Goal: Task Accomplishment & Management: Manage account settings

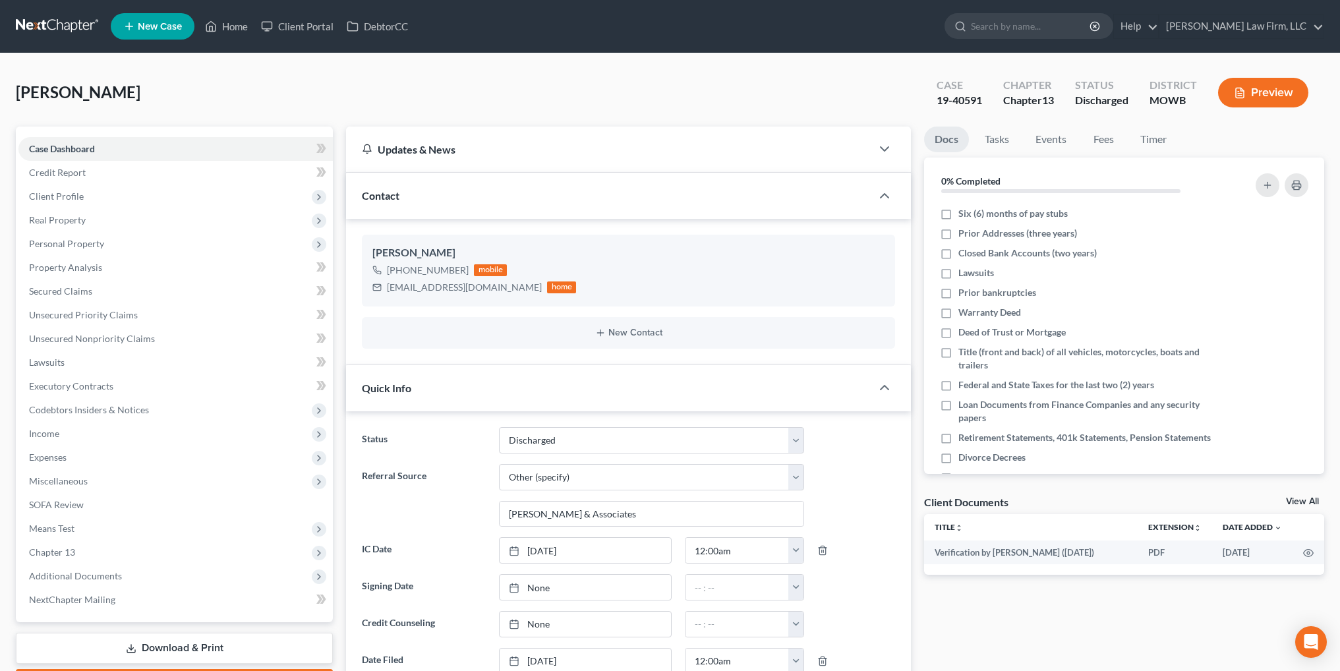
select select "1"
select select "6"
select select "0"
click at [225, 20] on link "Home" at bounding box center [226, 26] width 56 height 24
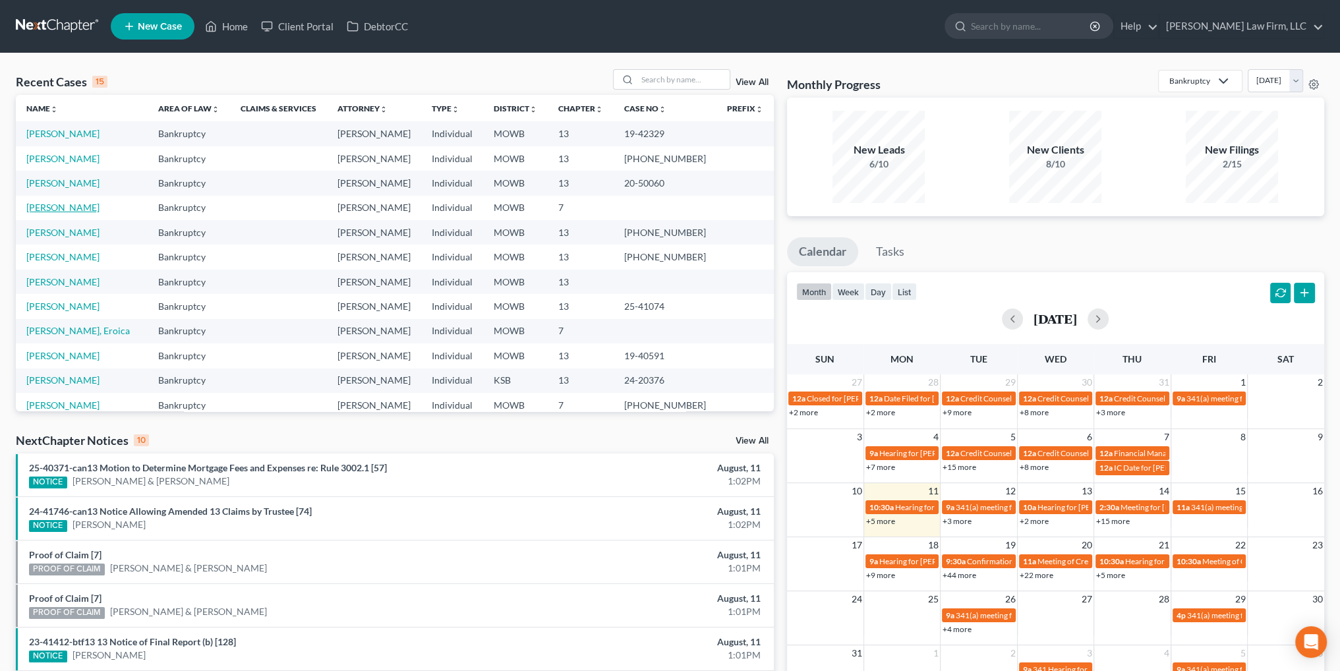
click at [55, 205] on link "[PERSON_NAME]" at bounding box center [62, 207] width 73 height 11
select select "4"
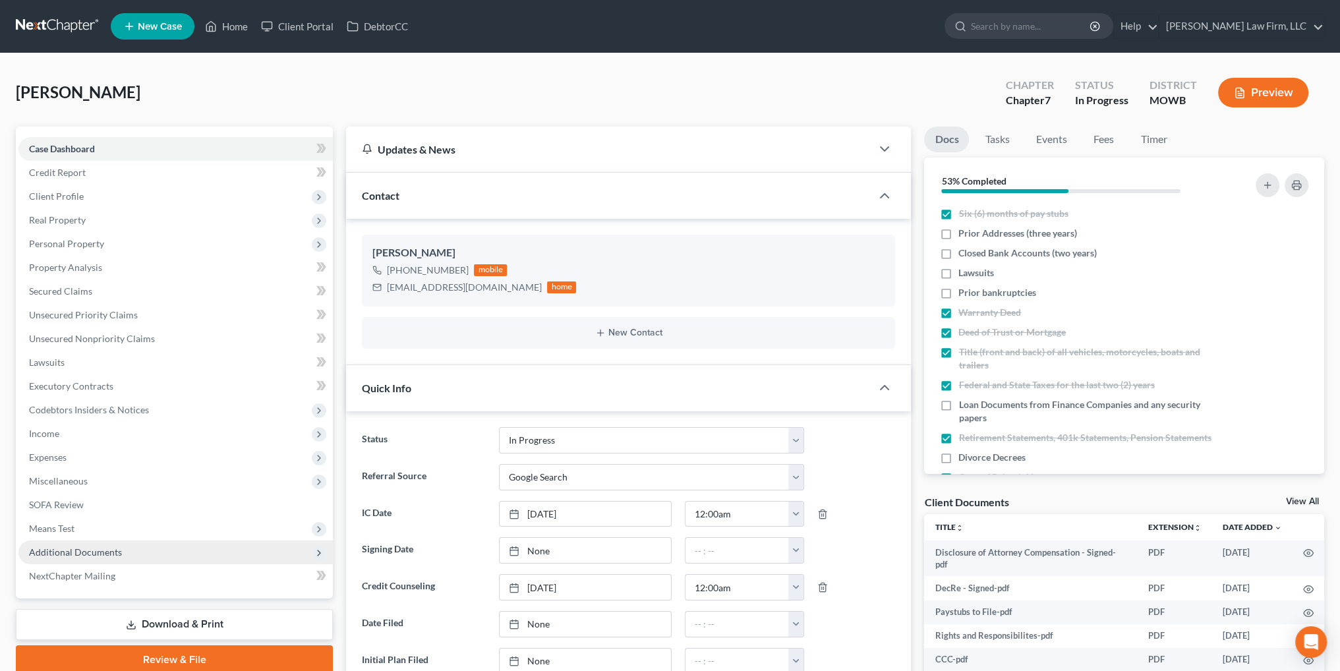
click at [96, 546] on span "Additional Documents" at bounding box center [75, 551] width 93 height 11
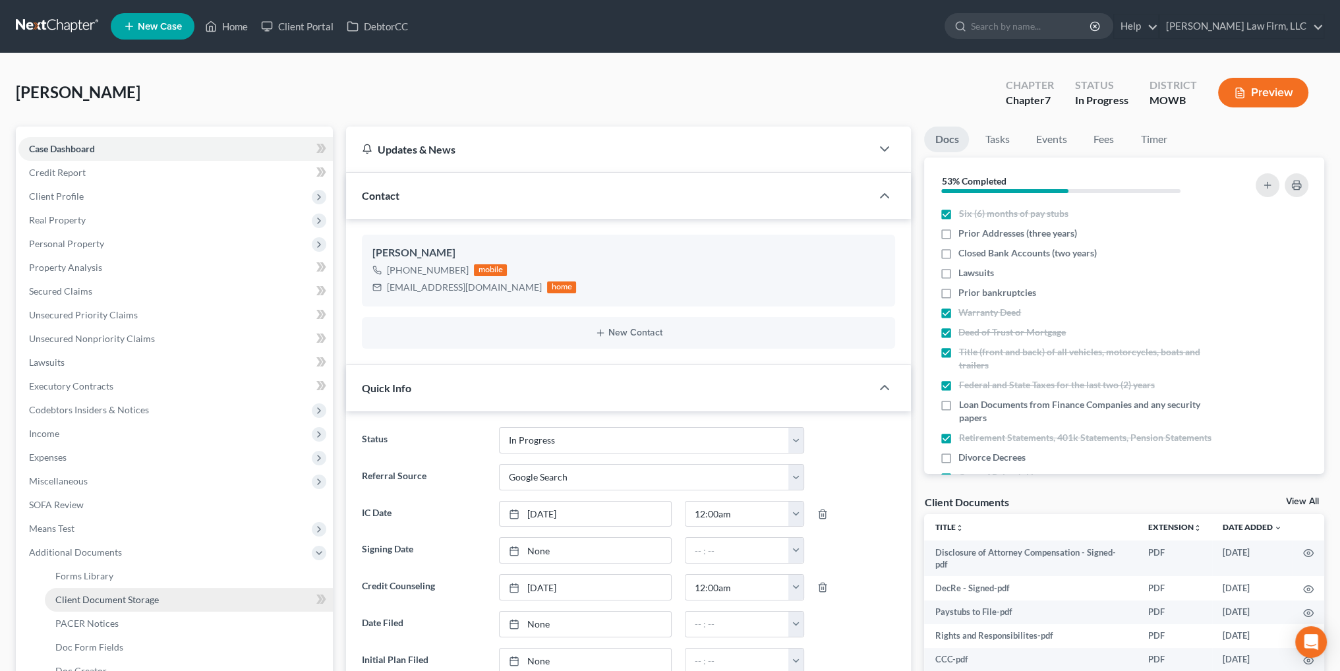
click at [111, 600] on span "Client Document Storage" at bounding box center [106, 599] width 103 height 11
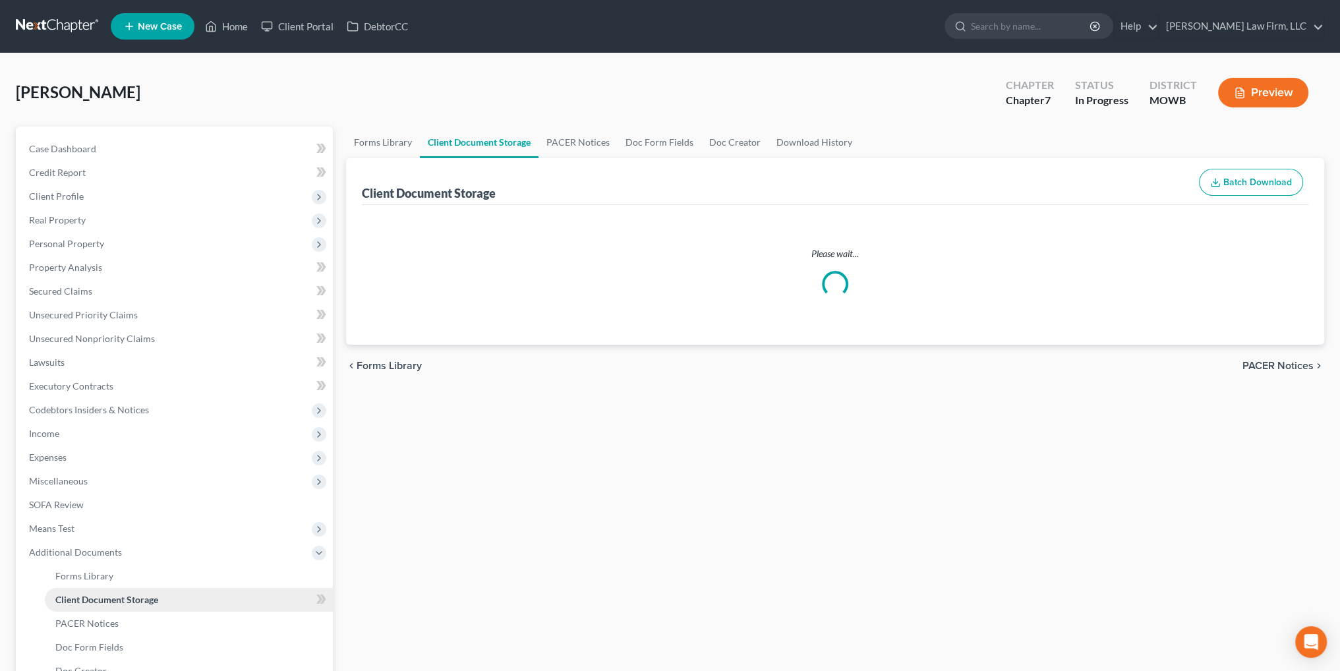
select select "5"
select select "9"
select select "21"
select select "24"
select select "26"
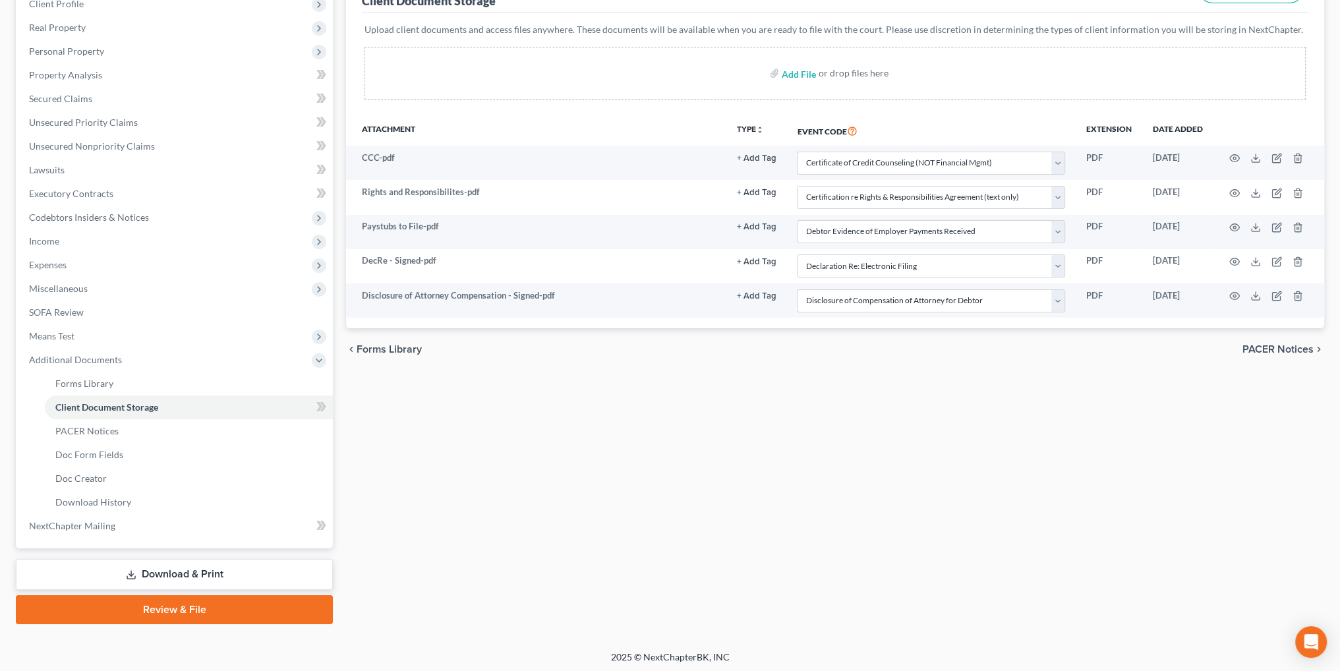
scroll to position [195, 0]
click at [179, 604] on link "Review & File" at bounding box center [174, 607] width 317 height 29
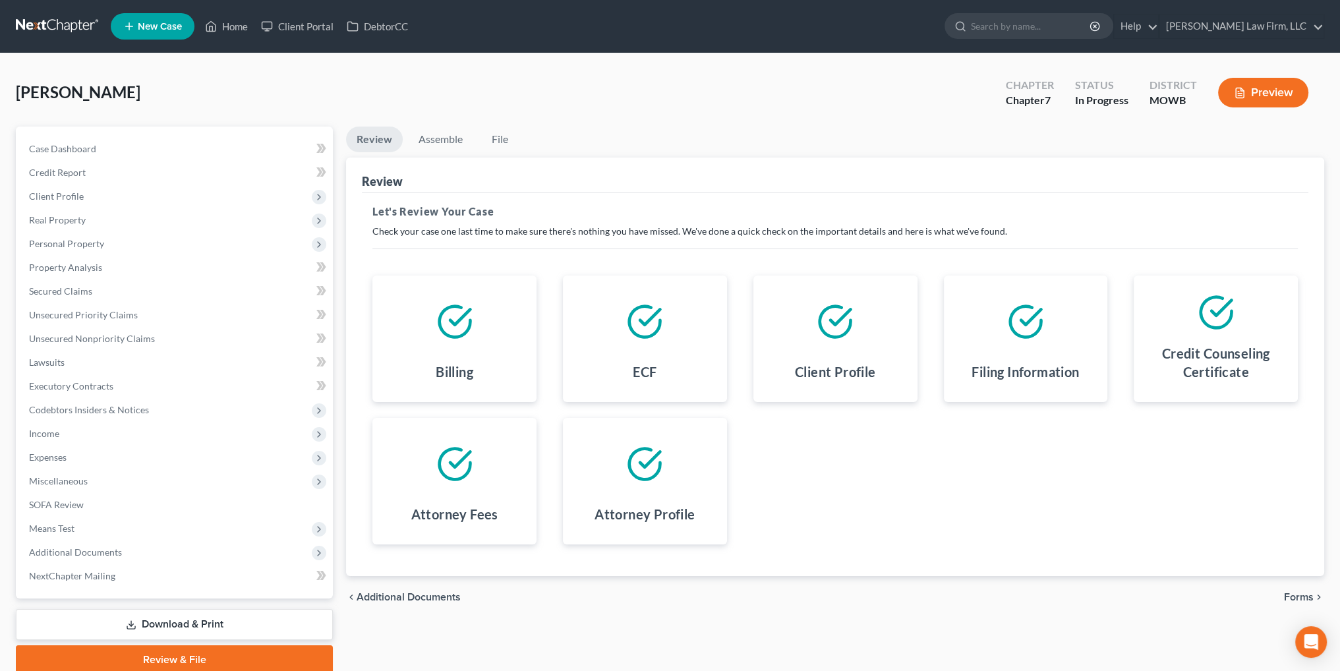
click at [1292, 598] on span "Forms" at bounding box center [1299, 597] width 30 height 11
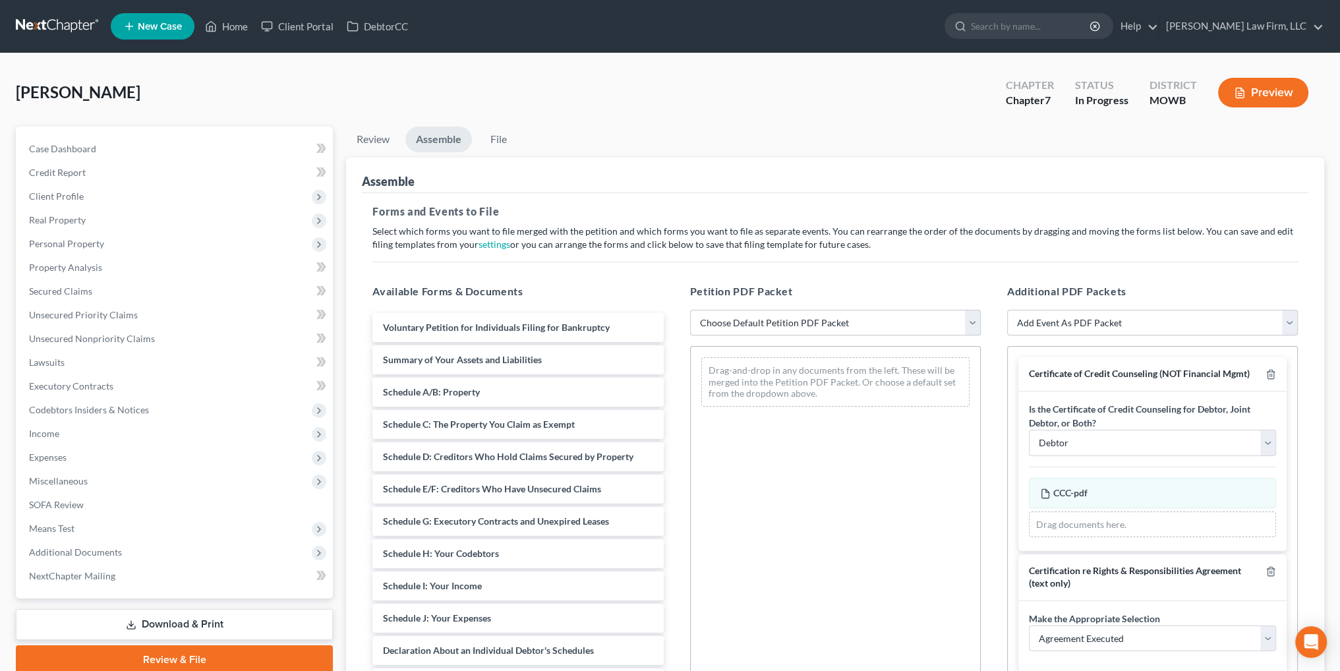
click at [830, 322] on select "Choose Default Petition PDF Packet Complete Bankruptcy Petition (all forms and …" at bounding box center [835, 323] width 291 height 26
select select "0"
click at [690, 310] on select "Choose Default Petition PDF Packet Complete Bankruptcy Petition (all forms and …" at bounding box center [835, 323] width 291 height 26
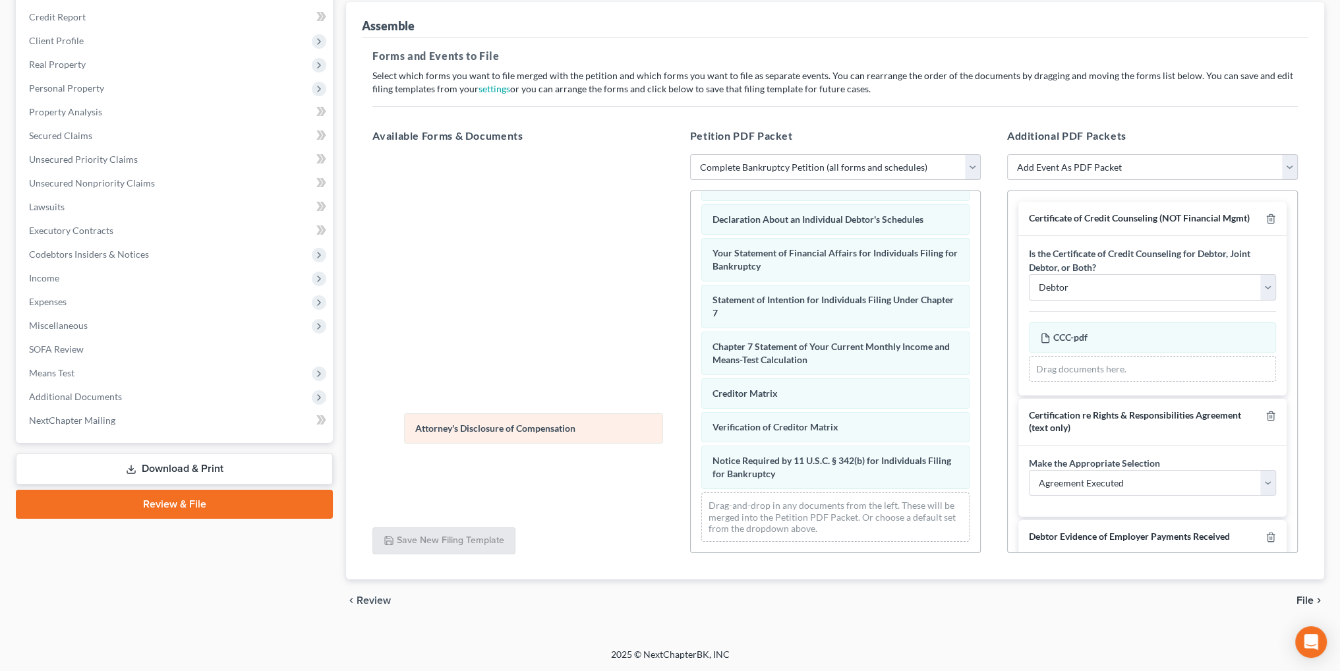
scroll to position [341, 0]
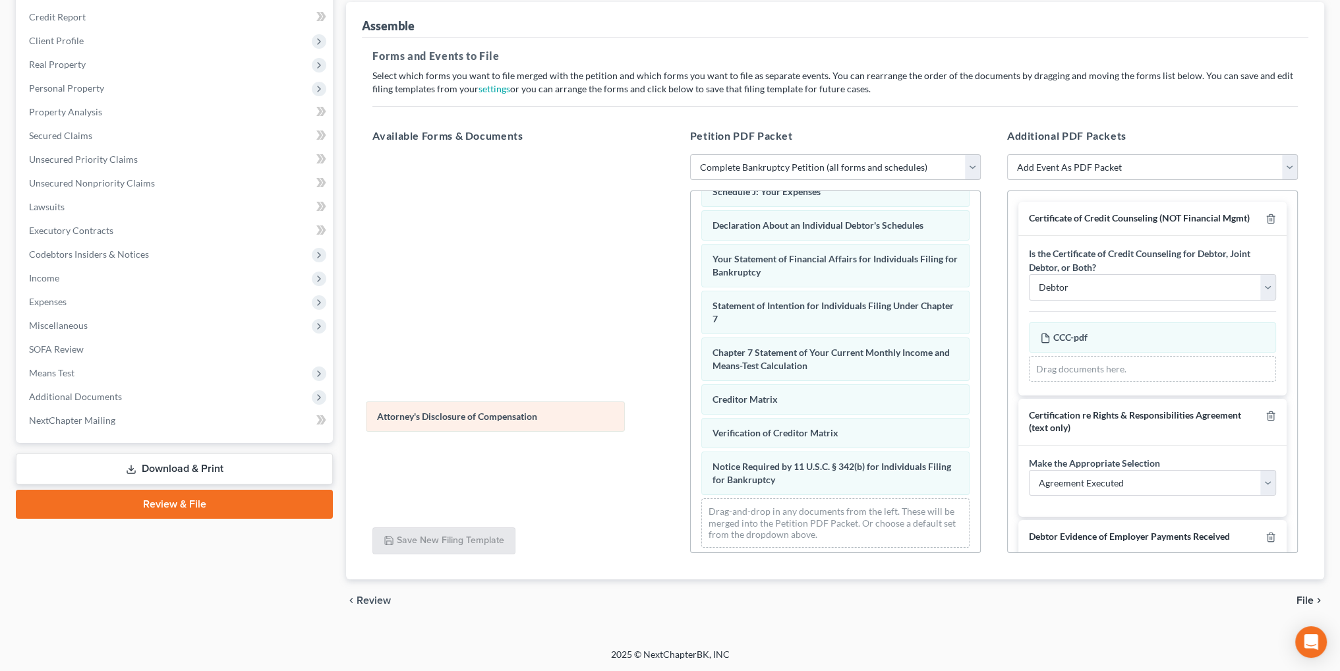
drag, startPoint x: 724, startPoint y: 475, endPoint x: 389, endPoint y: 417, distance: 339.8
click at [691, 417] on div "Attorney's Disclosure of Compensation Voluntary Petition for Individuals Filing…" at bounding box center [835, 204] width 289 height 708
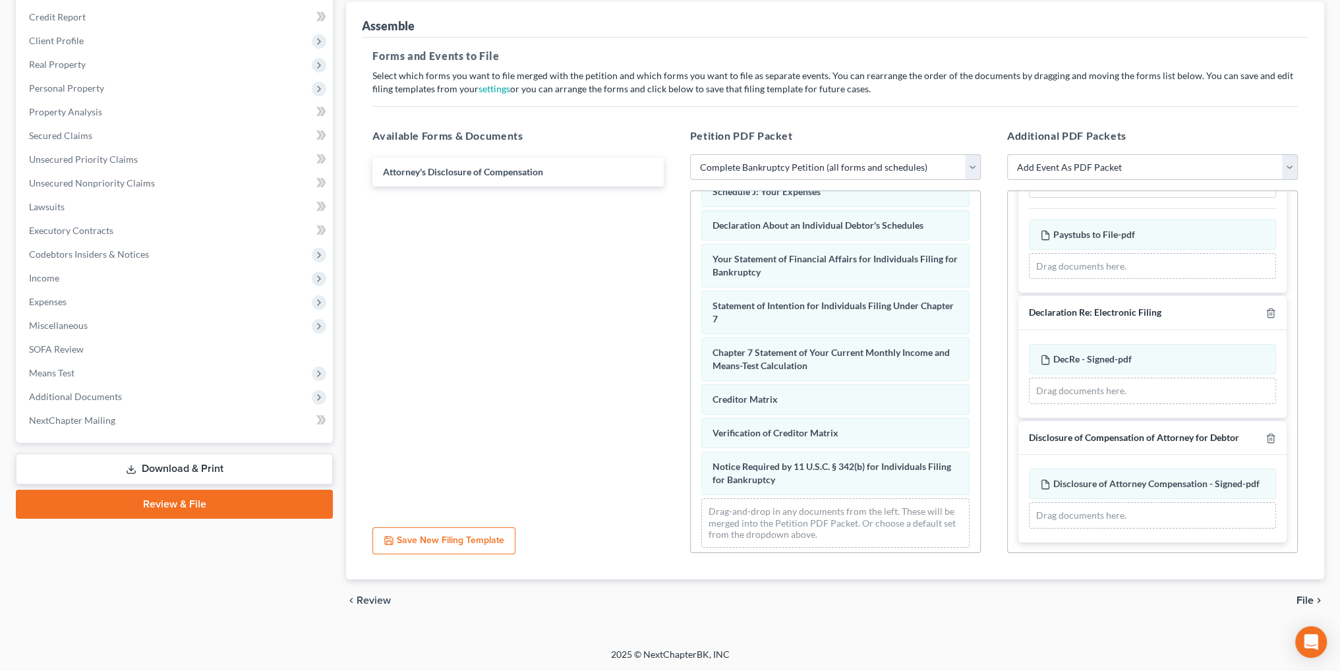
scroll to position [473, 0]
click at [1302, 599] on span "File" at bounding box center [1304, 600] width 17 height 11
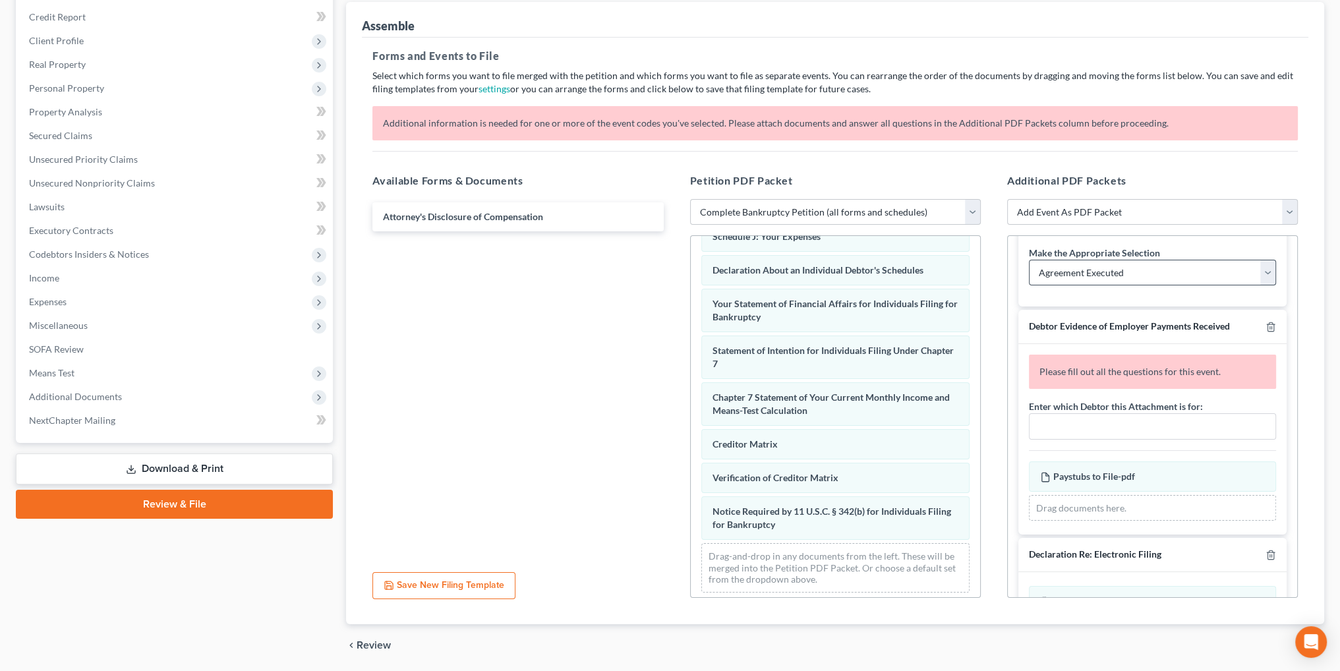
scroll to position [341, 0]
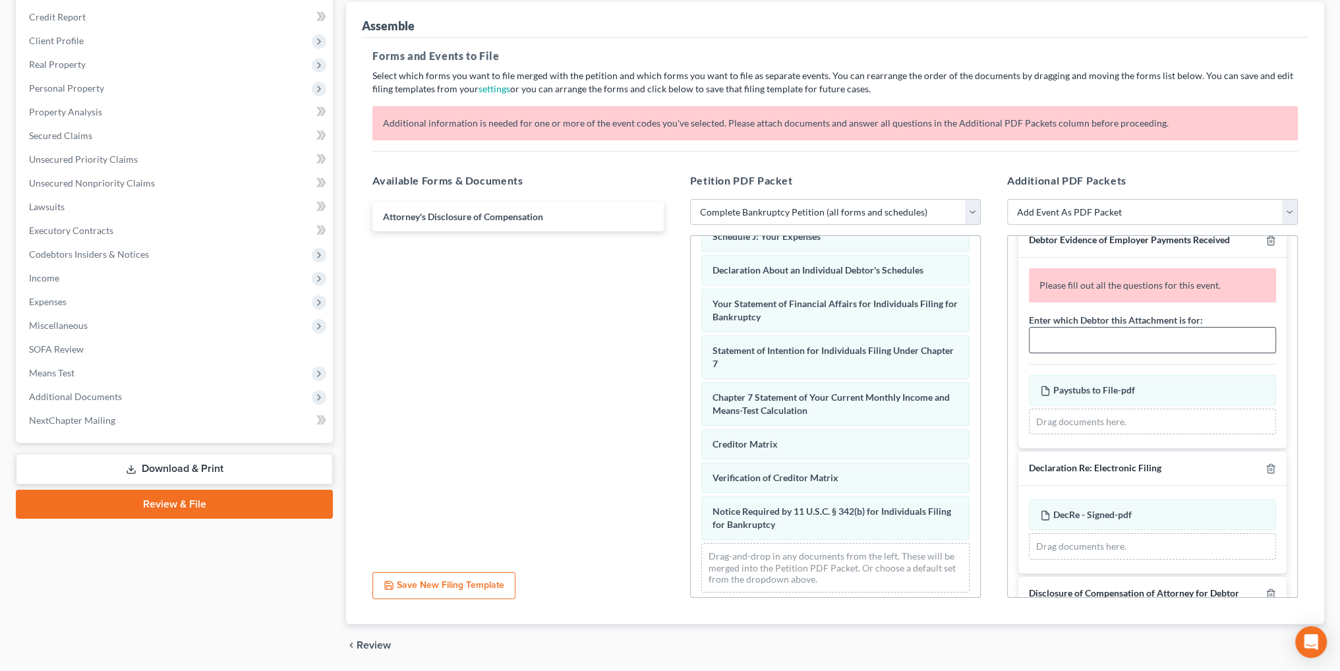
click at [1078, 347] on input "text" at bounding box center [1152, 340] width 246 height 25
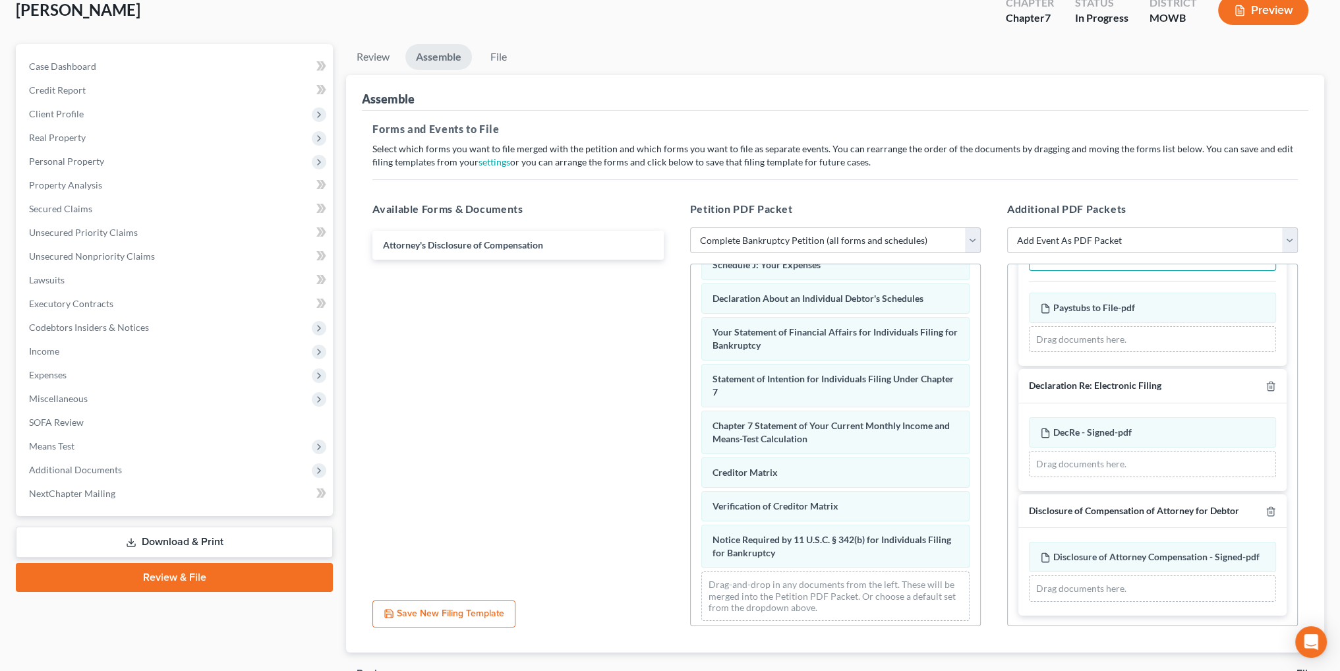
scroll to position [156, 0]
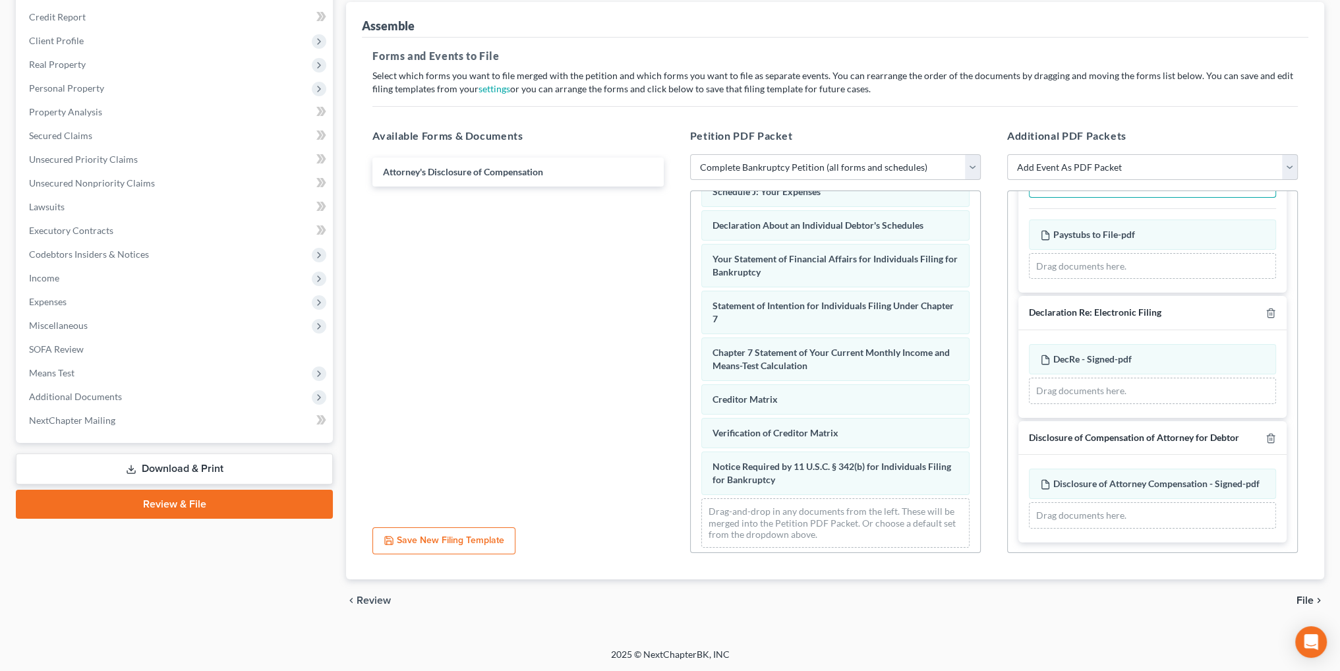
type input "[PERSON_NAME]"
click at [1304, 598] on span "File" at bounding box center [1304, 600] width 17 height 11
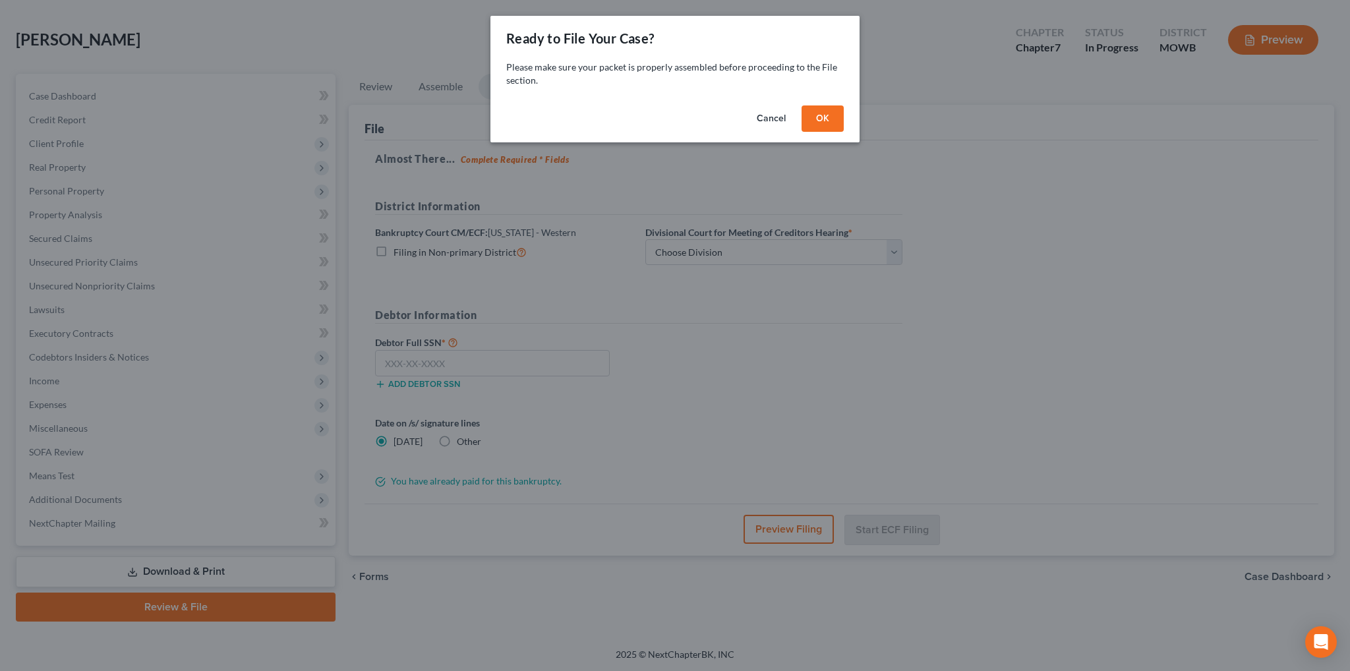
click at [825, 120] on button "OK" at bounding box center [822, 118] width 42 height 26
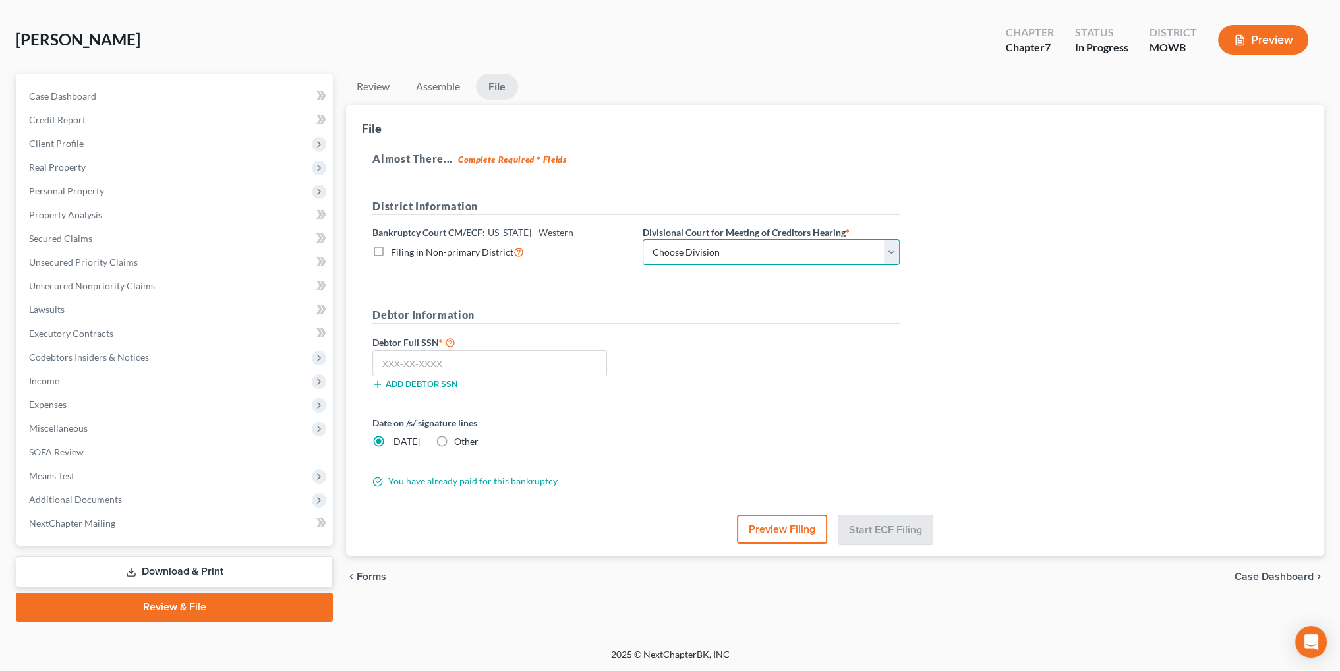
click at [730, 247] on select "Choose Division Central Southern Southwestern St. [PERSON_NAME]" at bounding box center [771, 252] width 257 height 26
select select "4"
click at [643, 239] on select "Choose Division Central Southern Southwestern St. [PERSON_NAME]" at bounding box center [771, 252] width 257 height 26
click at [413, 361] on input "text" at bounding box center [489, 363] width 235 height 26
click at [442, 359] on input "text" at bounding box center [489, 363] width 235 height 26
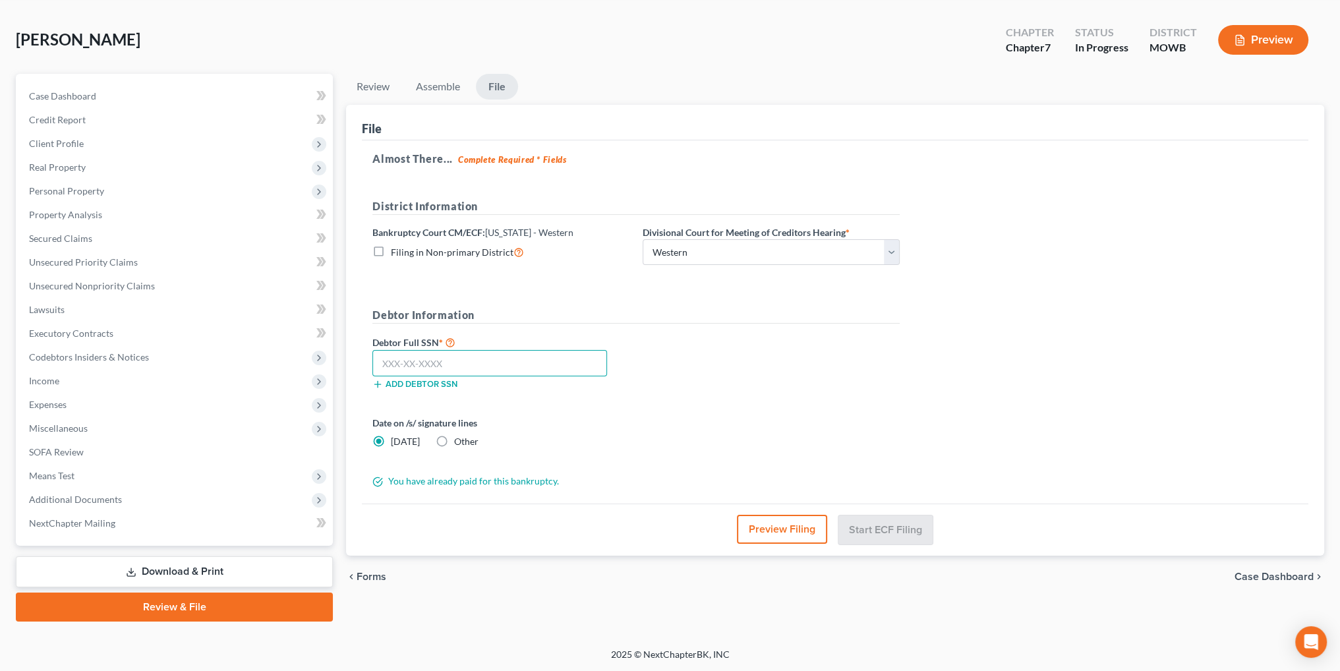
click at [476, 373] on input "text" at bounding box center [489, 363] width 235 height 26
type input "343-84-5280"
click at [770, 525] on button "Preview Filing" at bounding box center [782, 529] width 90 height 29
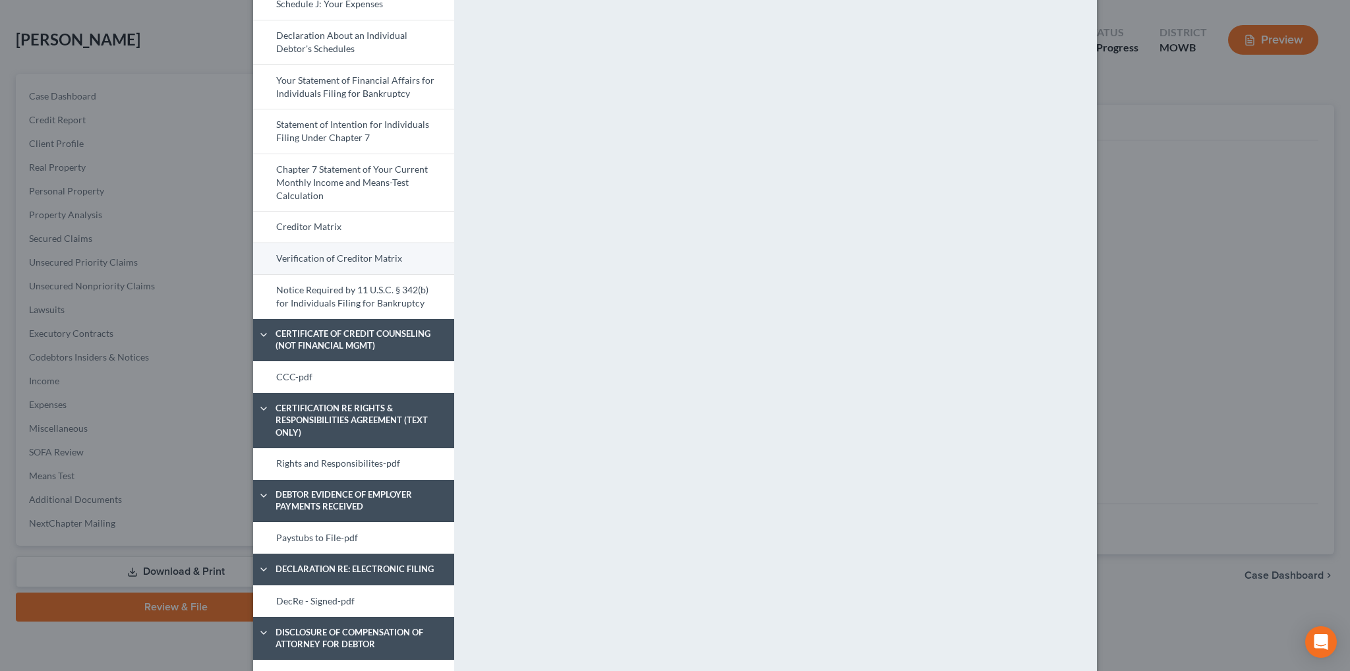
scroll to position [461, 0]
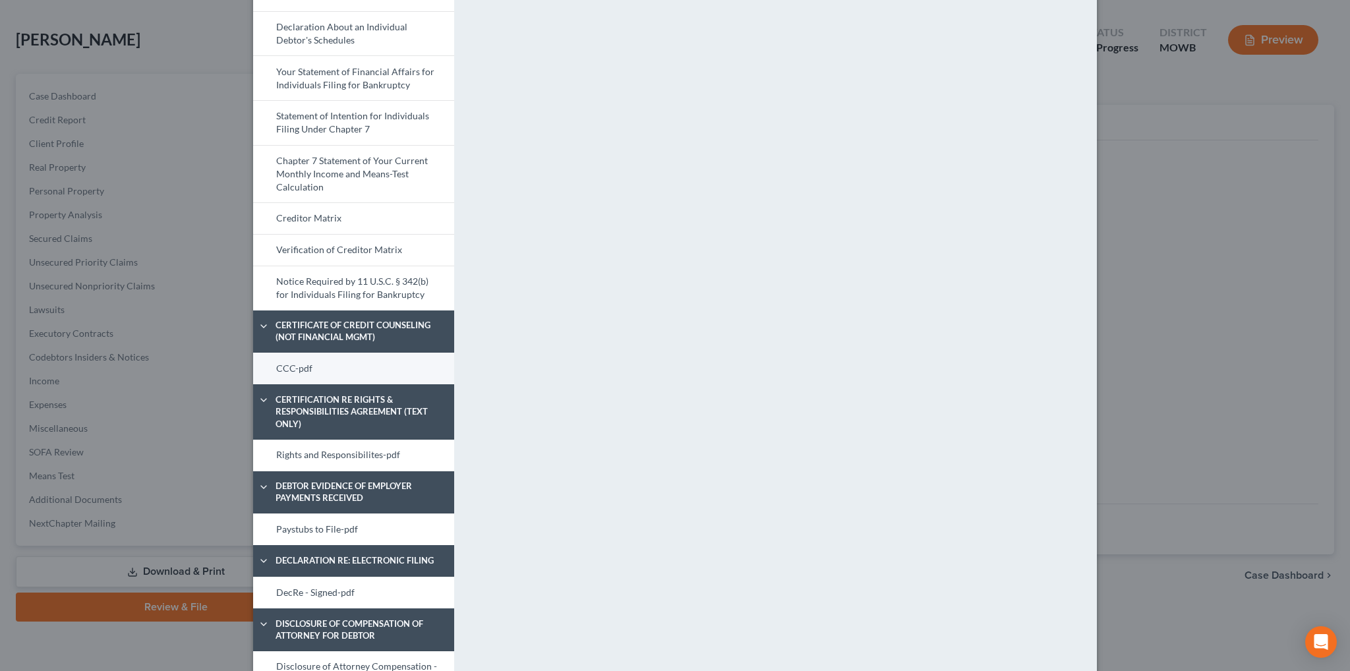
click at [303, 367] on link "CCC-pdf" at bounding box center [353, 369] width 201 height 32
click at [316, 451] on link "Rights and Responsibilites-pdf" at bounding box center [353, 456] width 201 height 32
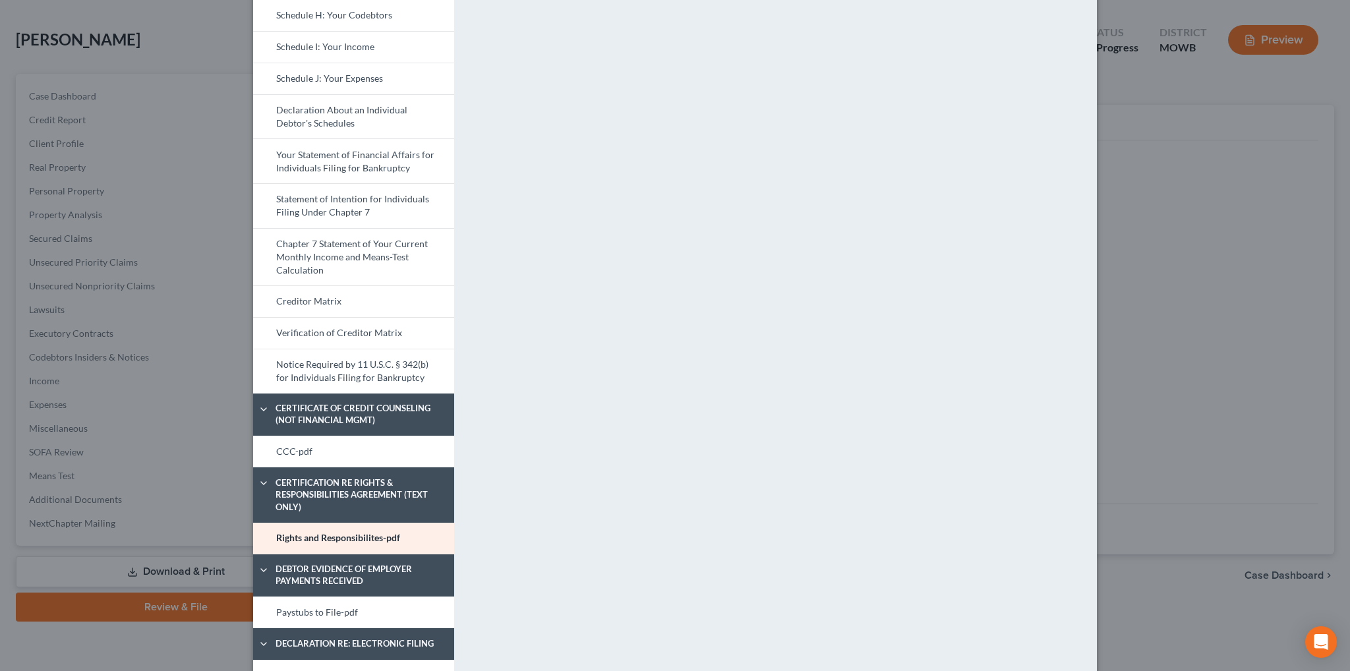
scroll to position [527, 0]
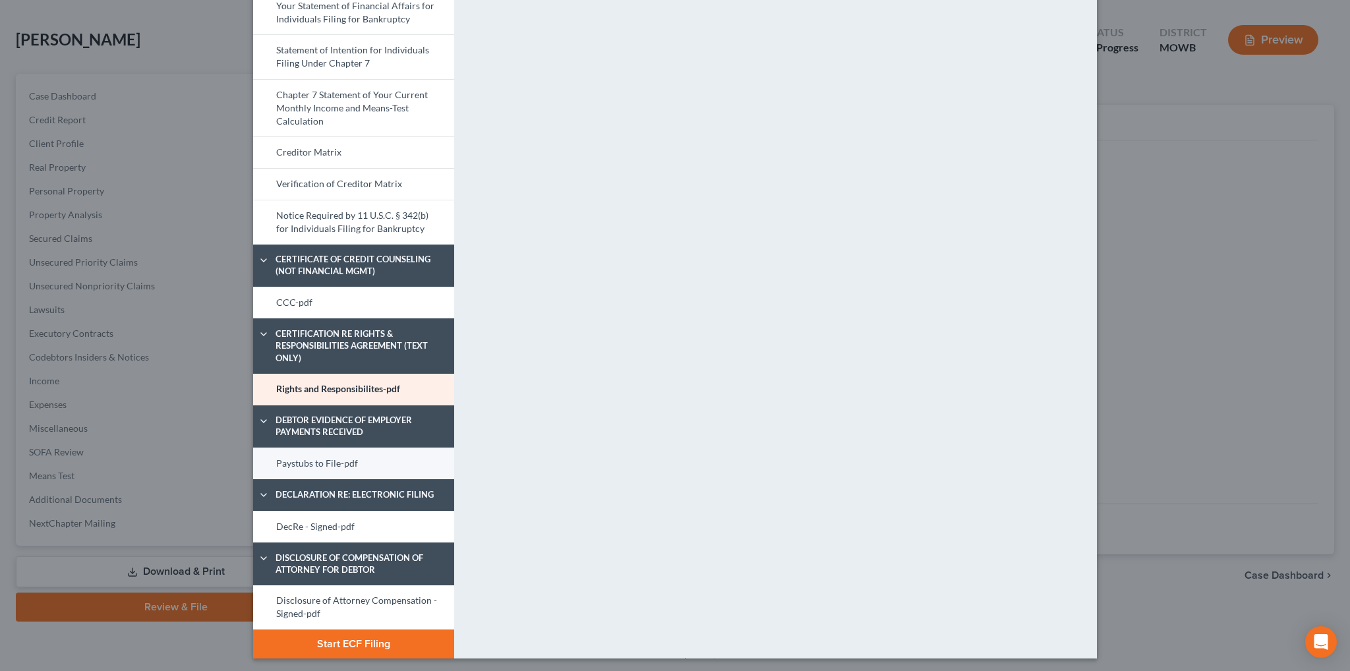
click at [303, 461] on link "Paystubs to File-pdf" at bounding box center [353, 464] width 201 height 32
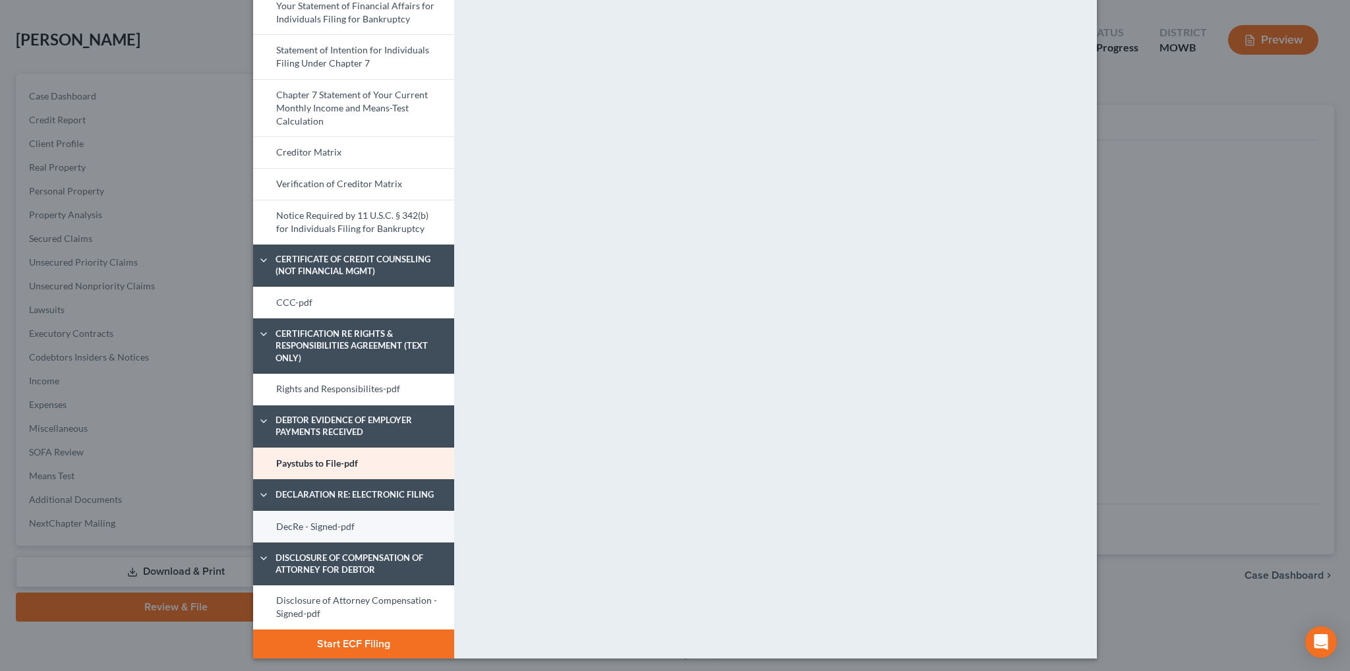
click at [311, 518] on link "DecRe - Signed-pdf" at bounding box center [353, 527] width 201 height 32
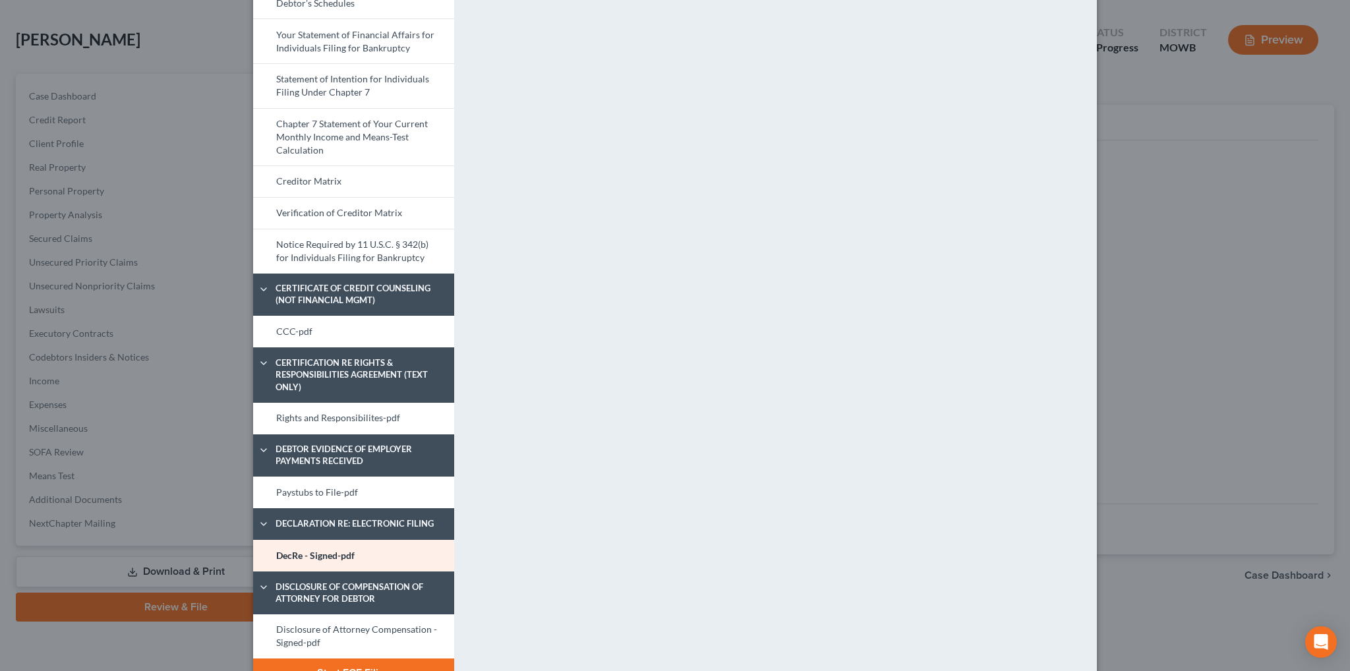
scroll to position [529, 0]
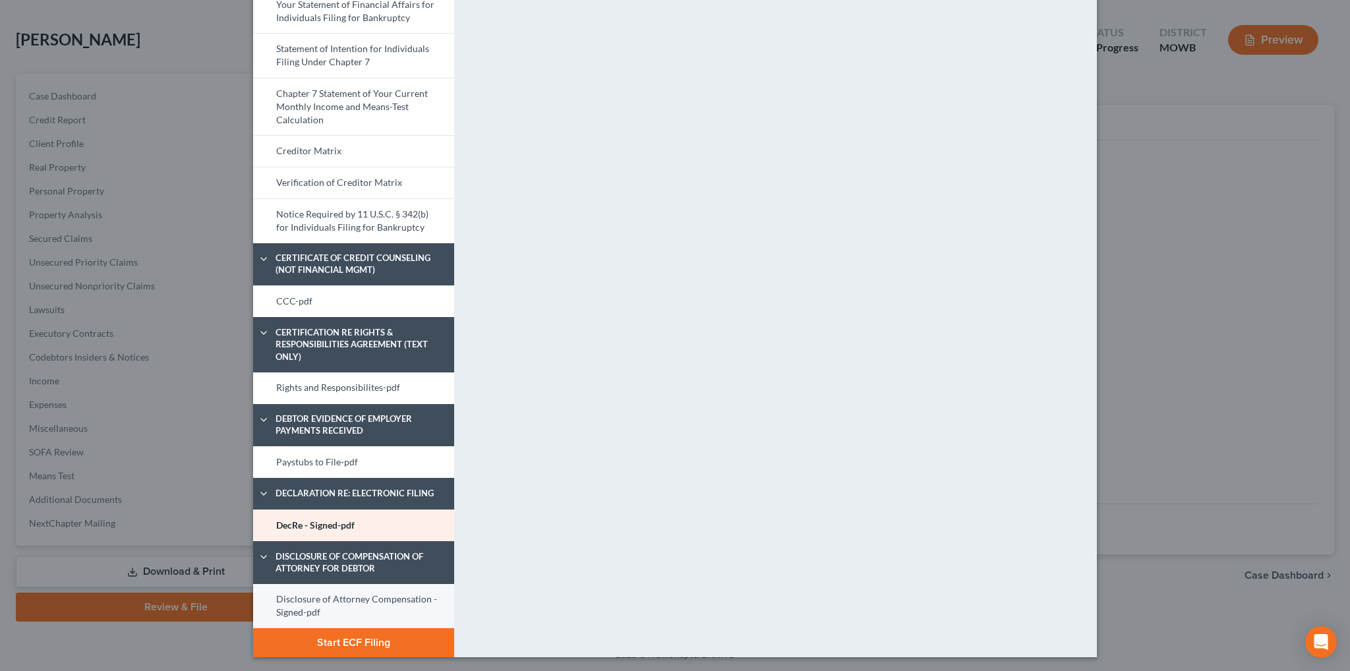
click at [341, 599] on link "Disclosure of Attorney Compensation - Signed-pdf" at bounding box center [353, 606] width 201 height 44
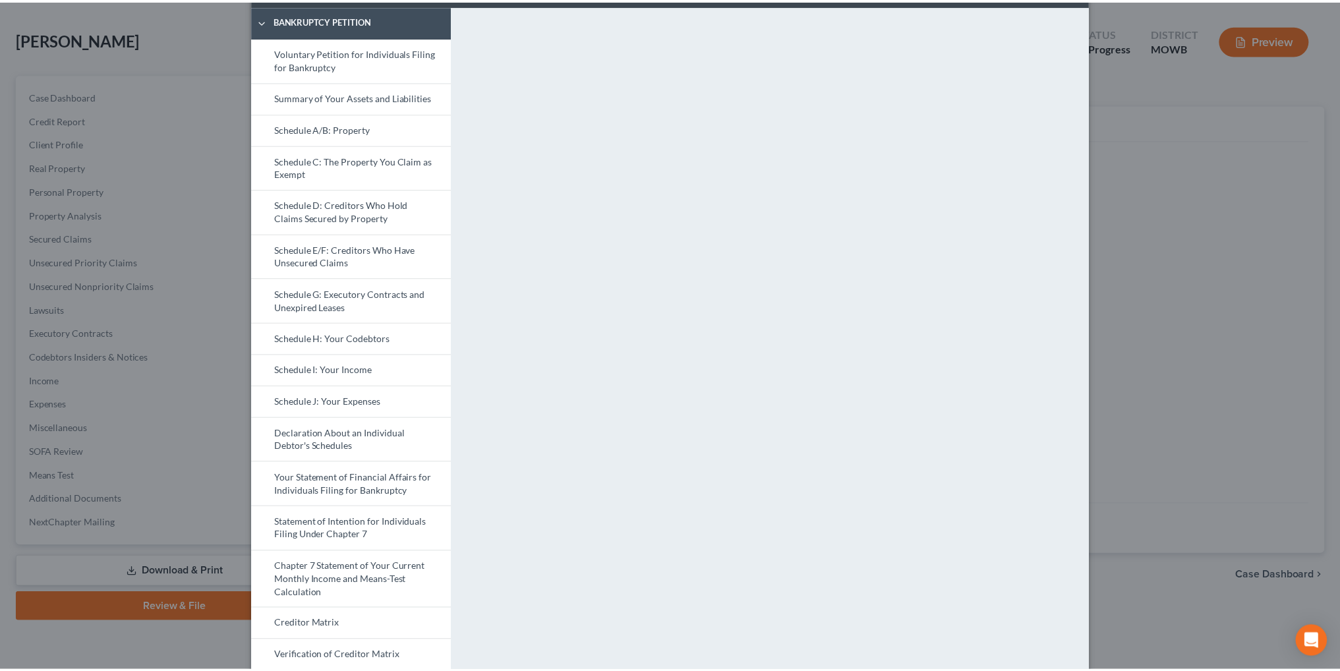
scroll to position [0, 0]
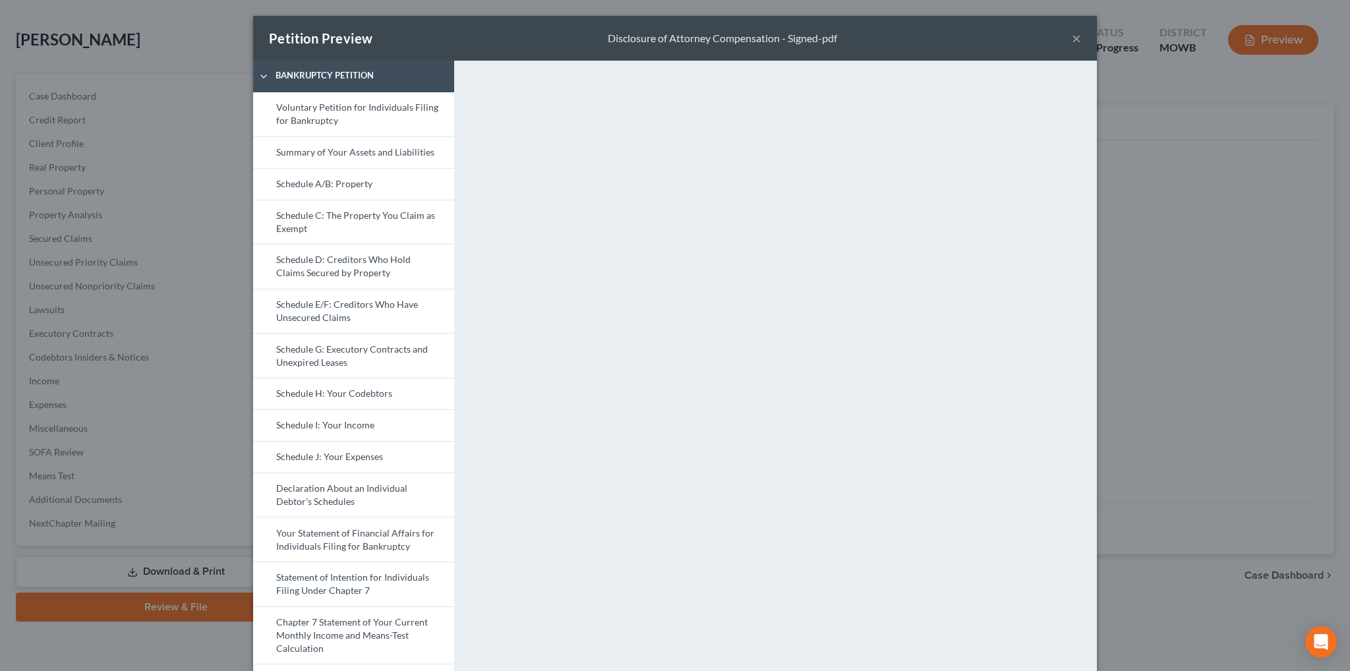
click at [1072, 45] on button "×" at bounding box center [1076, 38] width 9 height 16
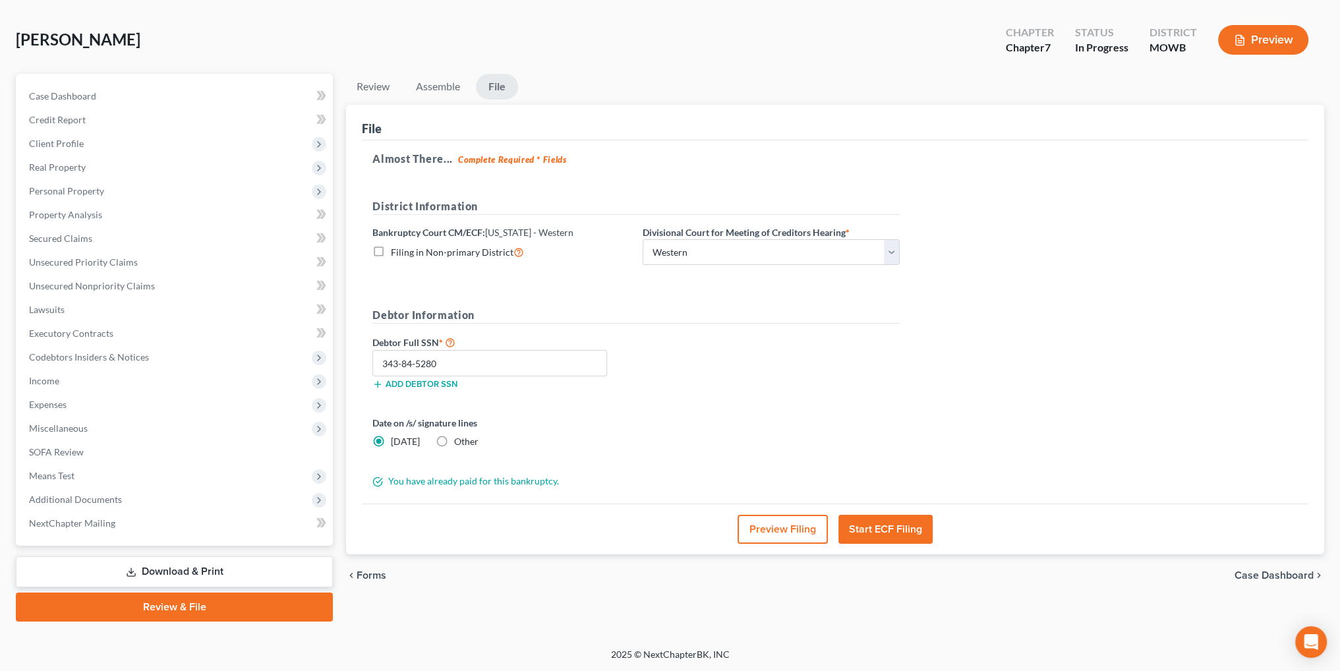
click at [900, 535] on button "Start ECF Filing" at bounding box center [885, 529] width 94 height 29
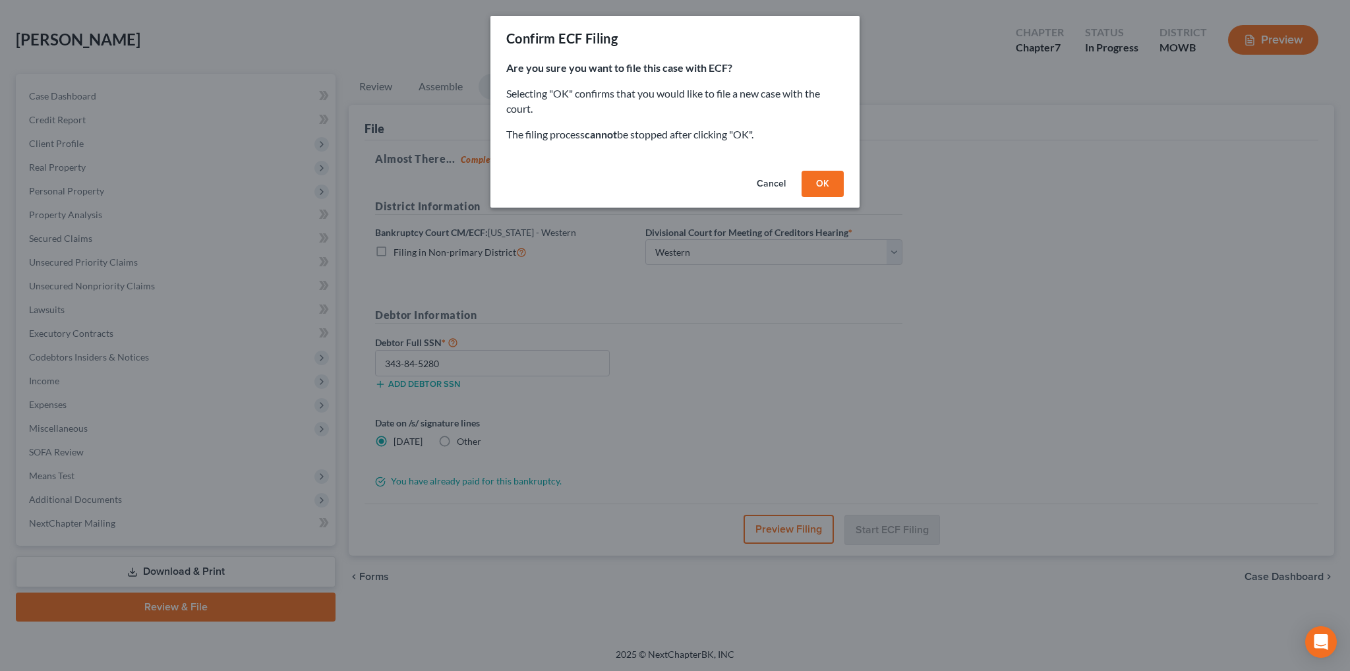
click at [821, 183] on button "OK" at bounding box center [822, 184] width 42 height 26
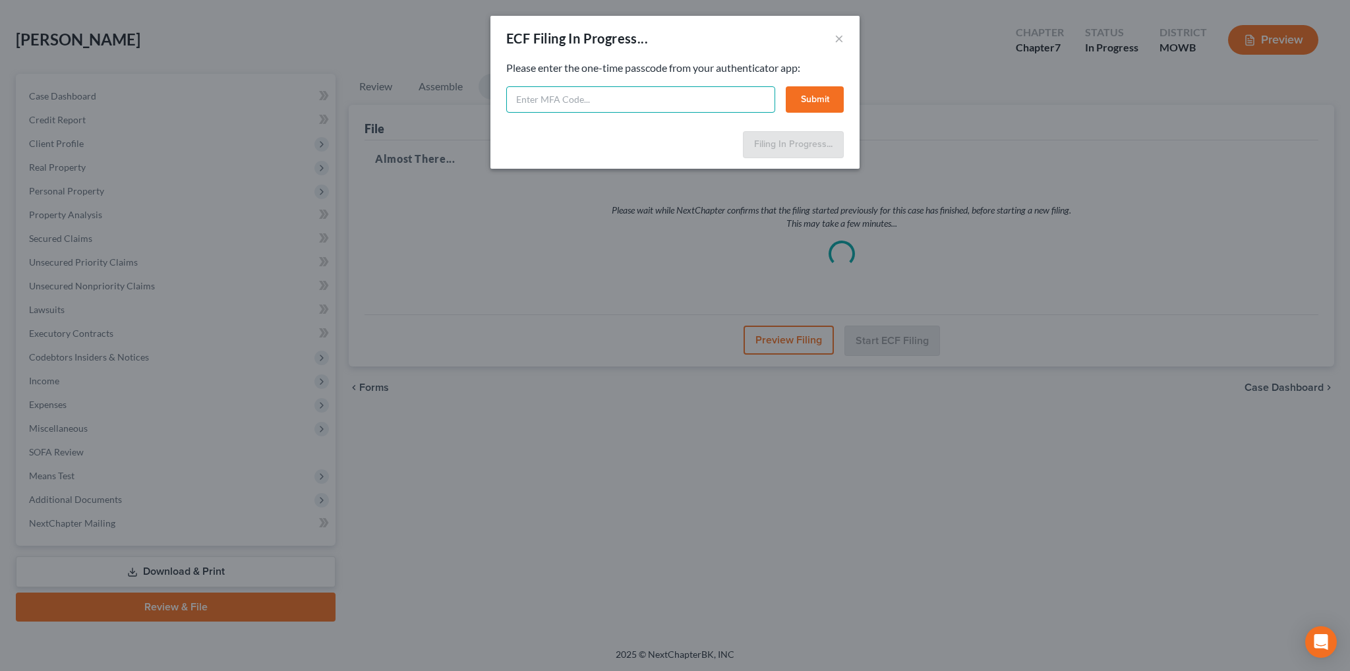
click at [602, 101] on input "text" at bounding box center [640, 99] width 269 height 26
type input "243379"
click at [817, 101] on button "Submit" at bounding box center [815, 99] width 58 height 26
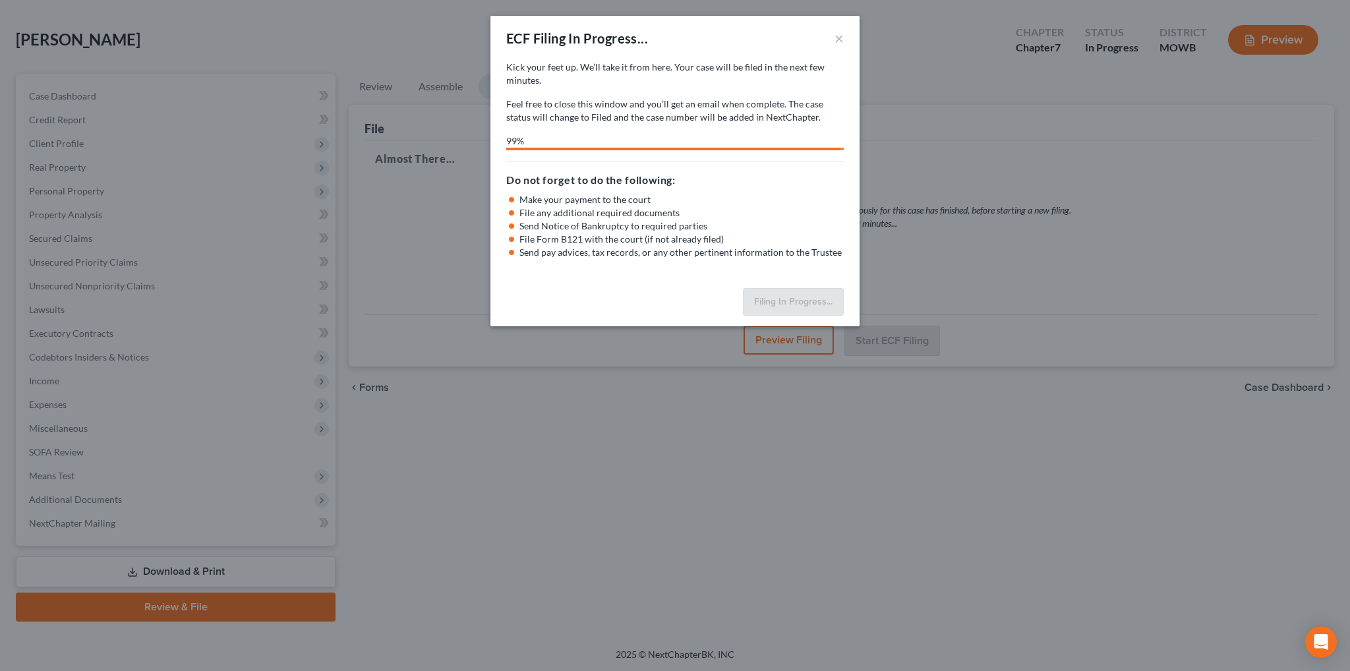
select select "4"
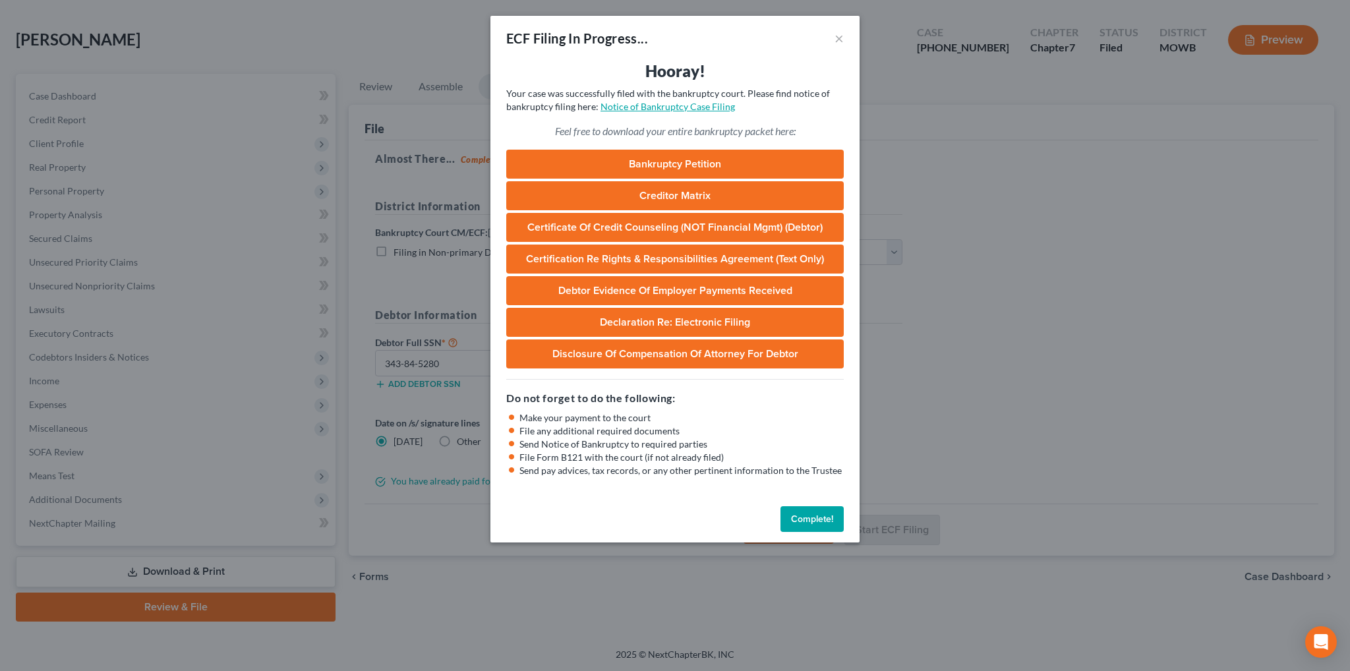
click at [662, 107] on link "Notice of Bankruptcy Case Filing" at bounding box center [667, 106] width 134 height 11
click at [809, 512] on button "Complete!" at bounding box center [811, 519] width 63 height 26
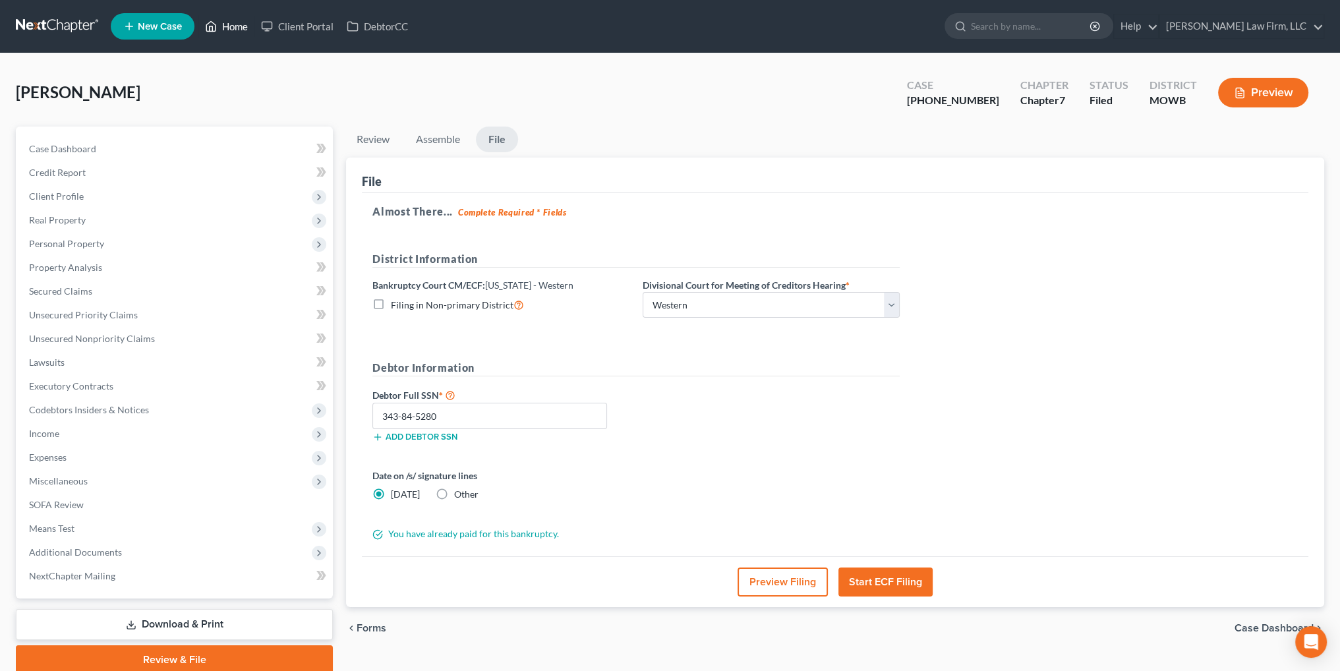
click at [231, 28] on link "Home" at bounding box center [226, 26] width 56 height 24
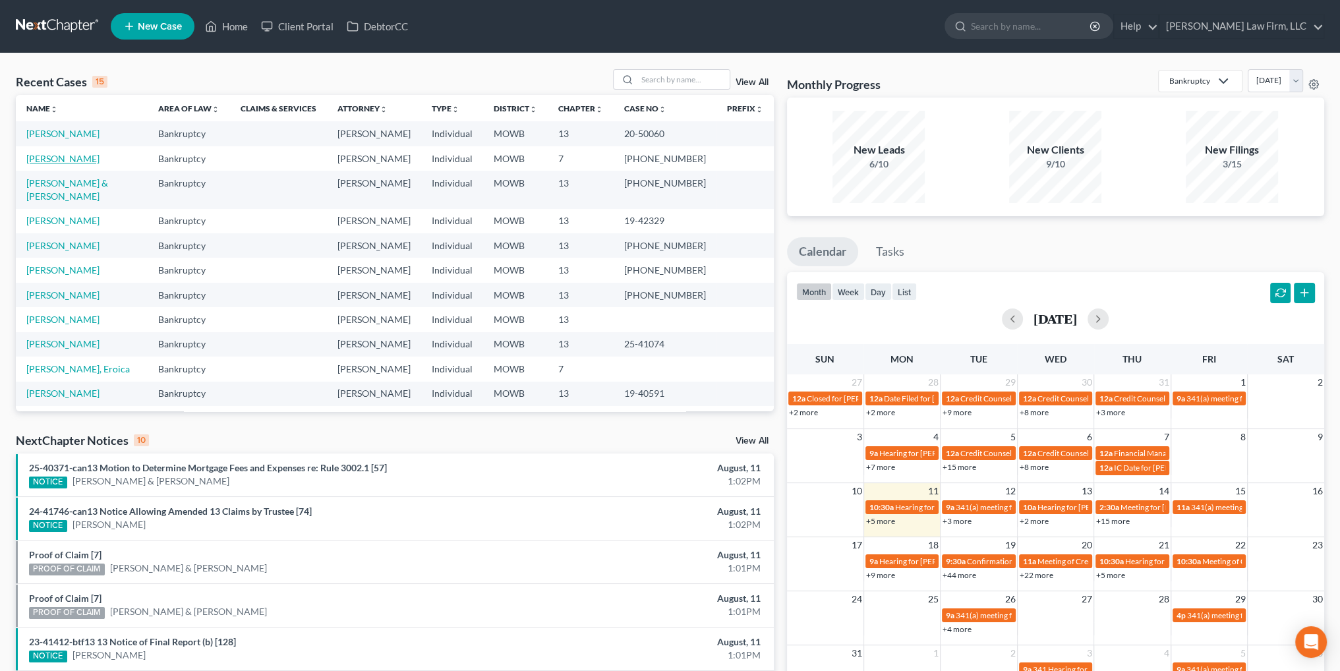
drag, startPoint x: 58, startPoint y: 156, endPoint x: 102, endPoint y: 158, distance: 44.2
click at [58, 156] on link "[PERSON_NAME]" at bounding box center [62, 158] width 73 height 11
select select "4"
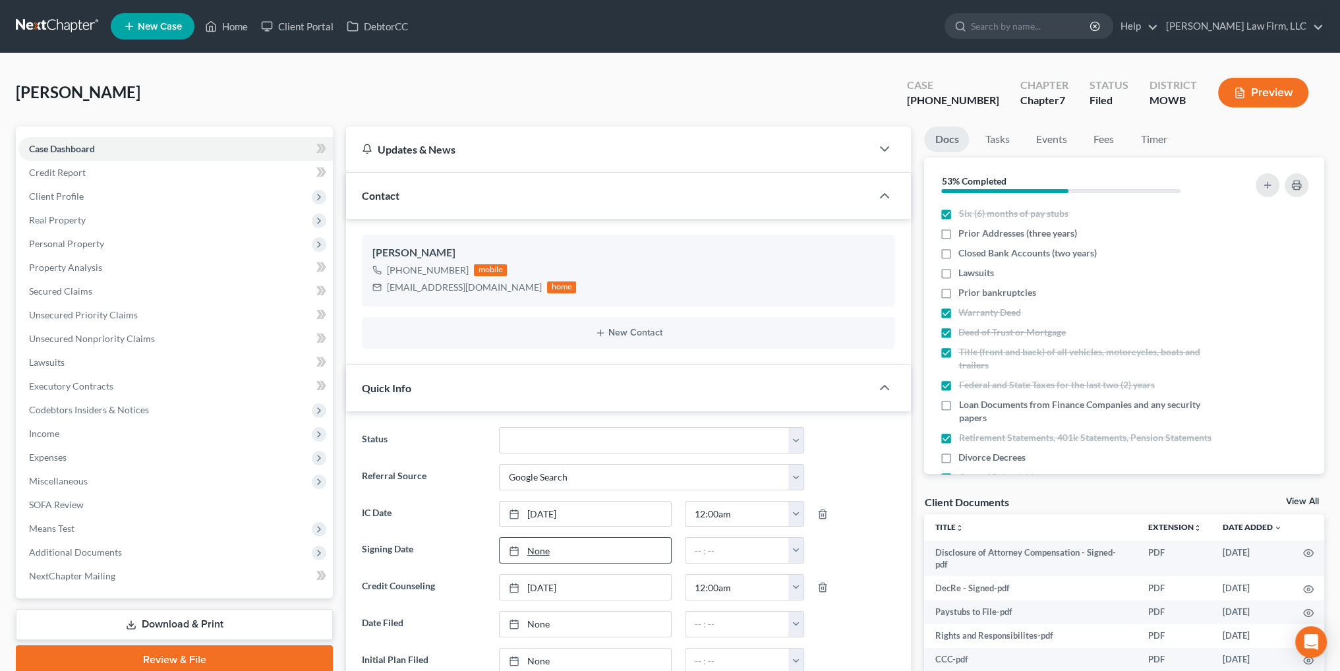
click at [535, 544] on link "None" at bounding box center [585, 550] width 171 height 25
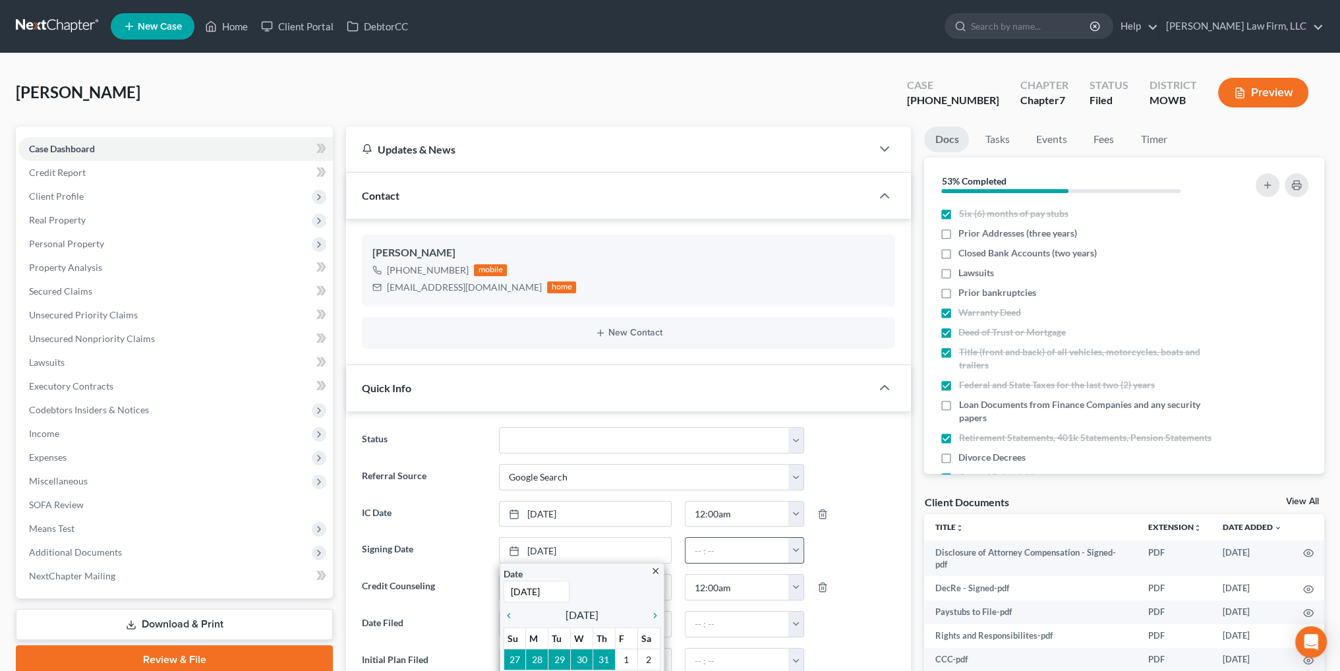
click at [796, 548] on button "button" at bounding box center [795, 550] width 15 height 25
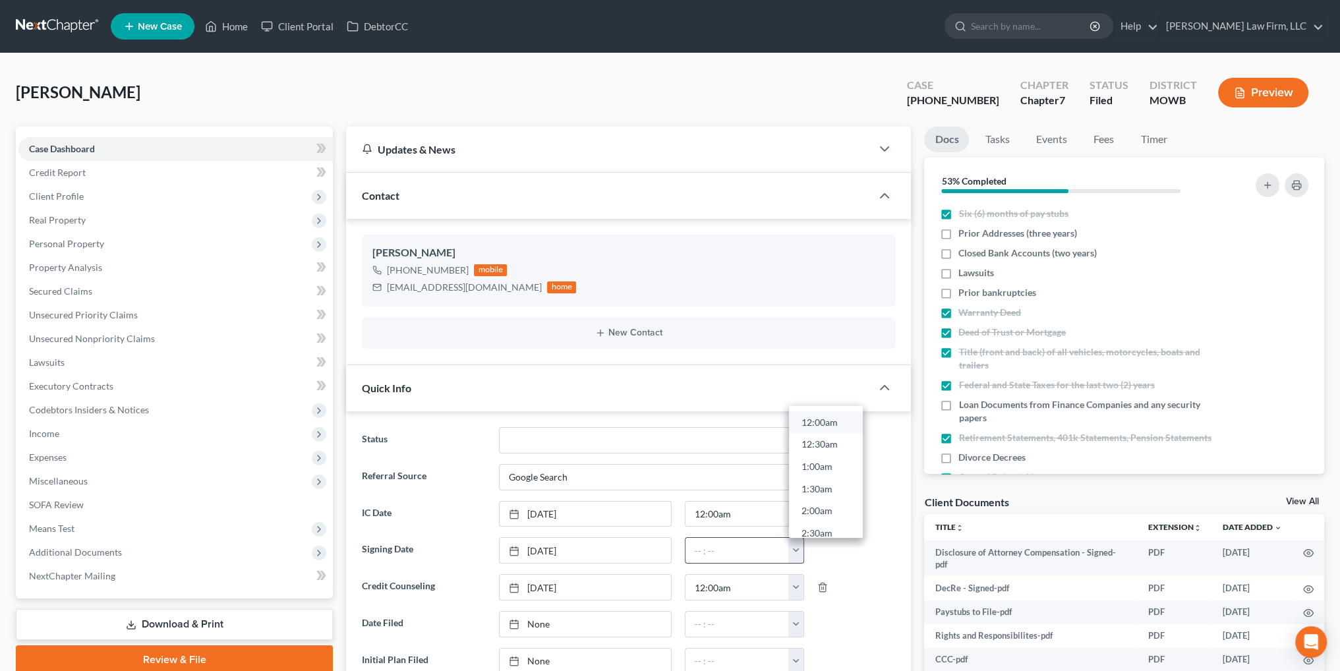
click at [805, 415] on link "12:00am" at bounding box center [826, 422] width 74 height 22
type input "12:00am"
click at [538, 621] on link "None" at bounding box center [585, 624] width 171 height 25
type input "[DATE]"
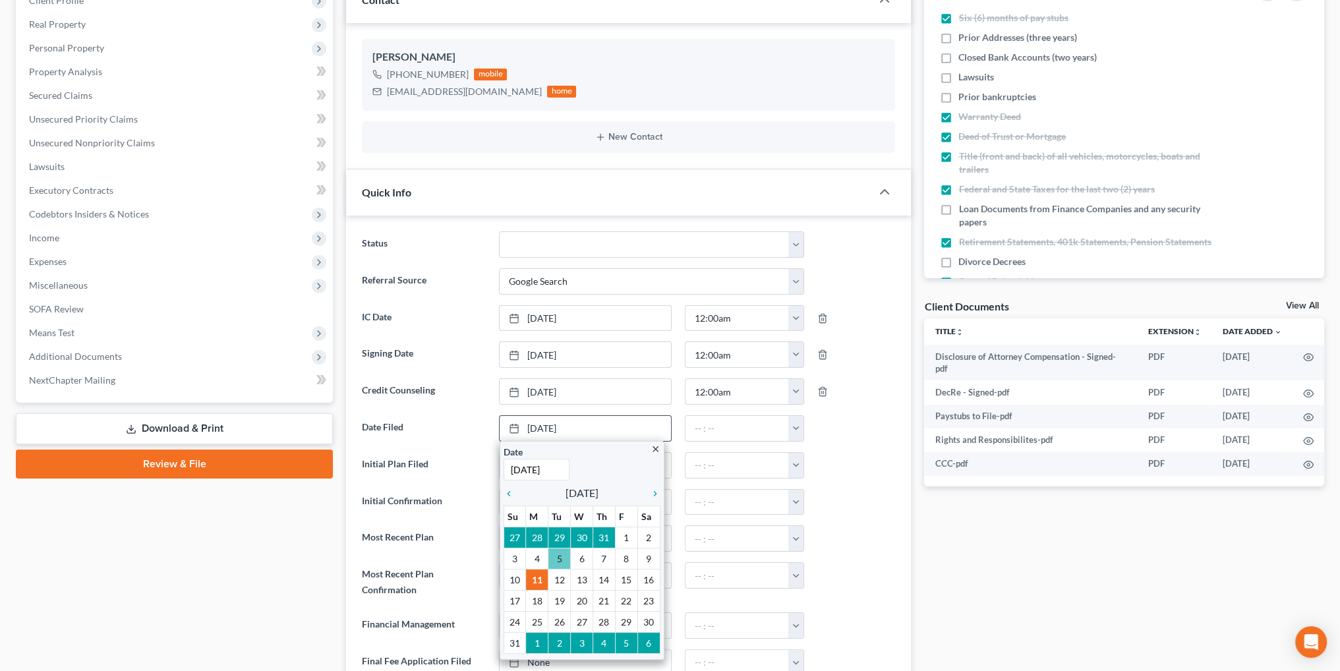
scroll to position [198, 0]
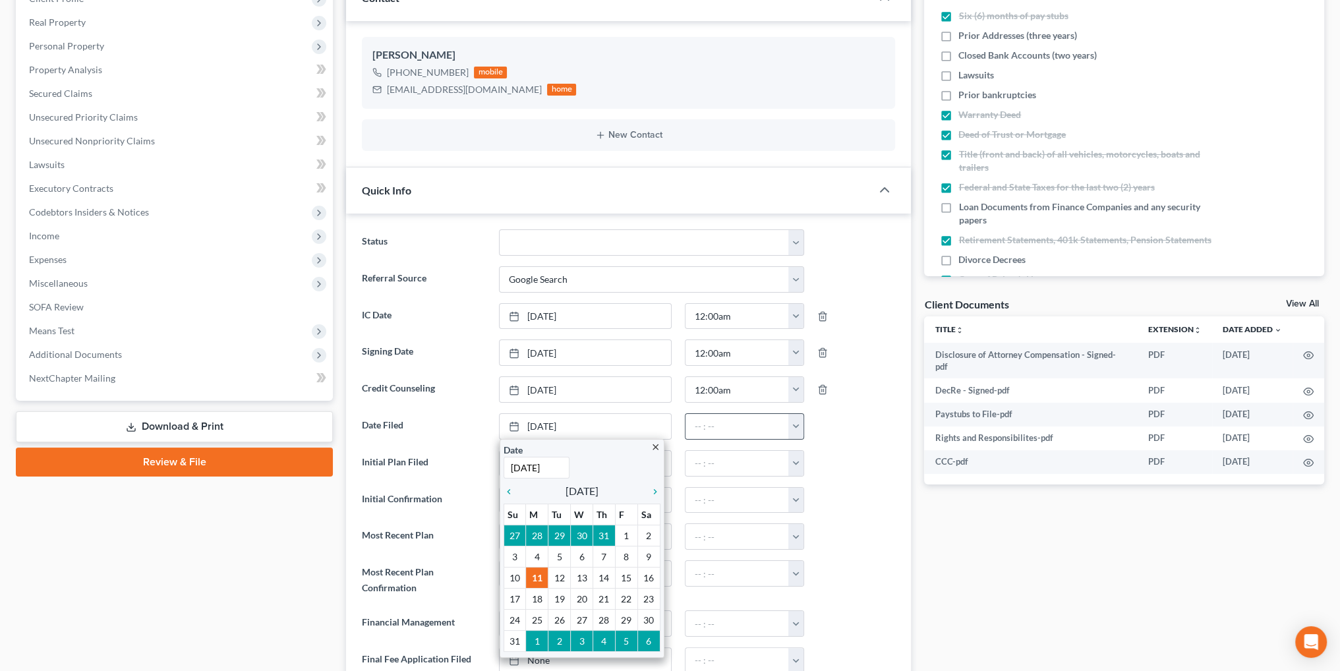
click at [797, 428] on button "button" at bounding box center [795, 426] width 15 height 25
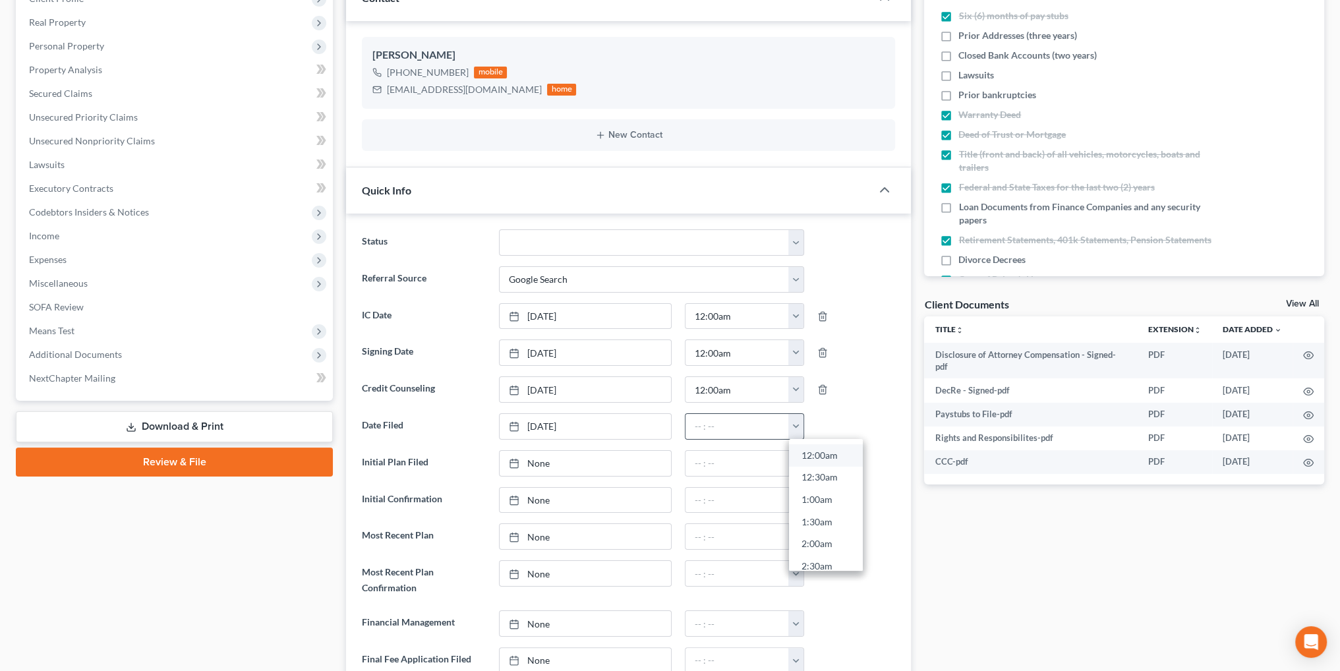
click at [823, 450] on link "12:00am" at bounding box center [826, 455] width 74 height 22
type input "12:00am"
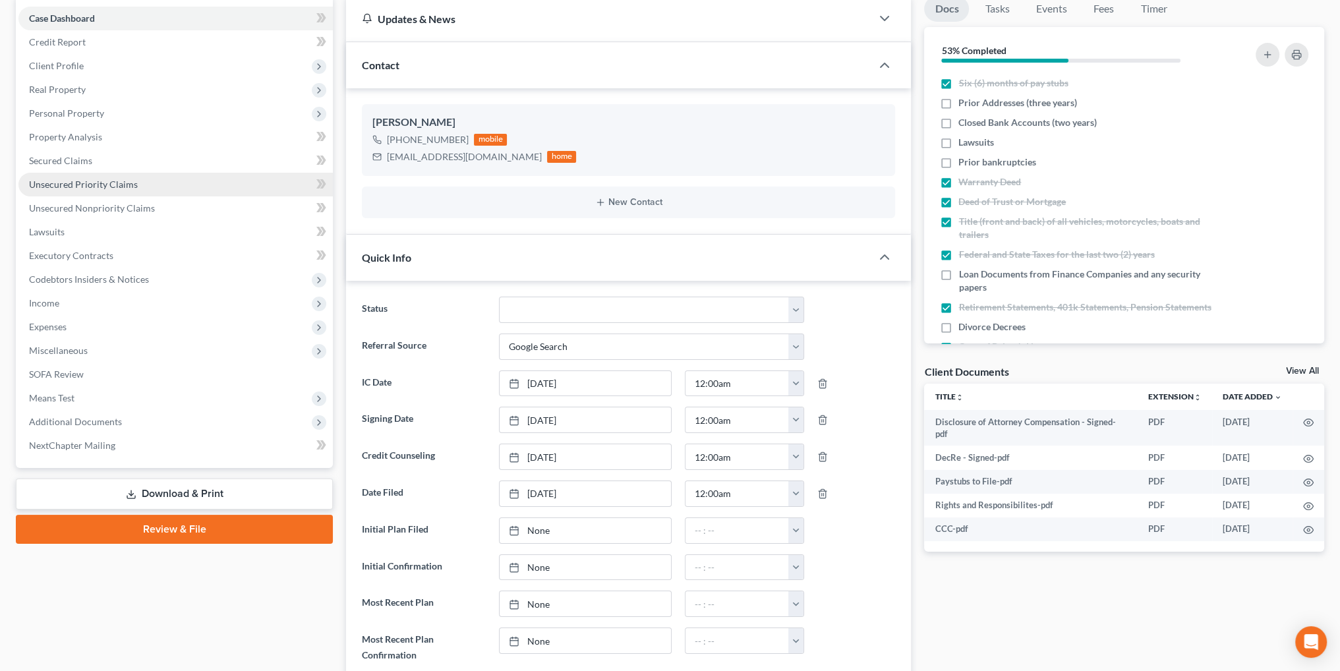
scroll to position [0, 0]
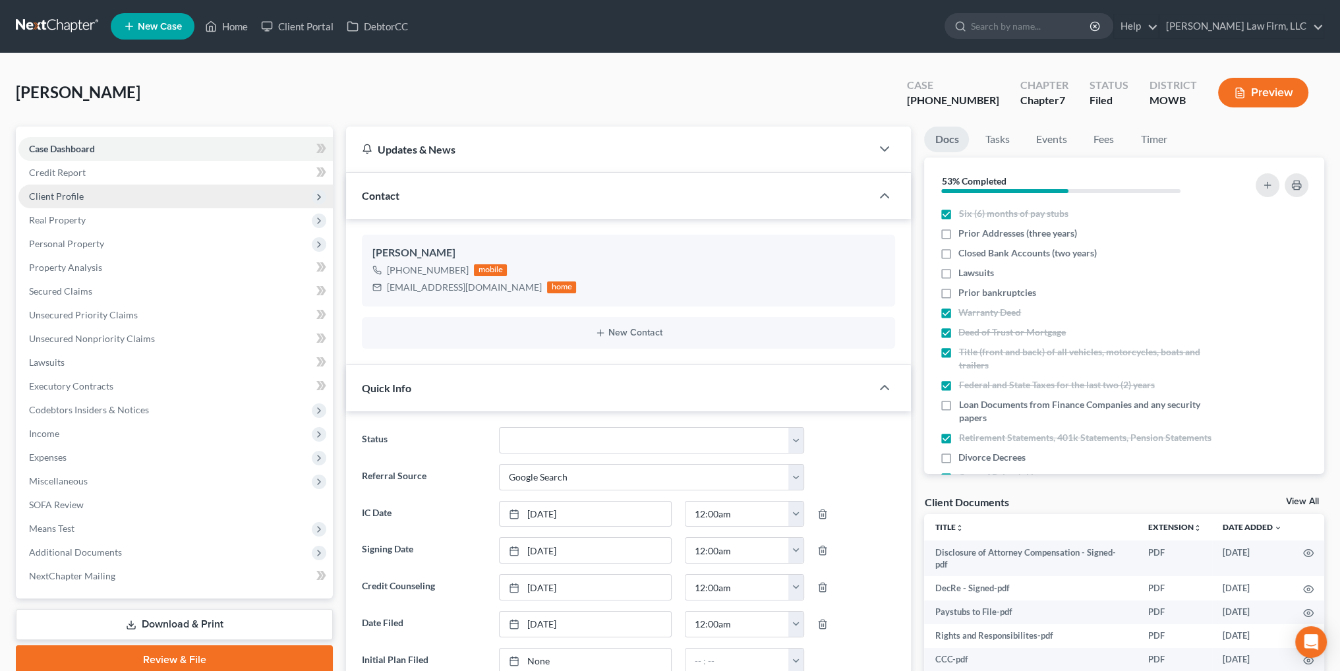
click at [57, 194] on span "Client Profile" at bounding box center [56, 195] width 55 height 11
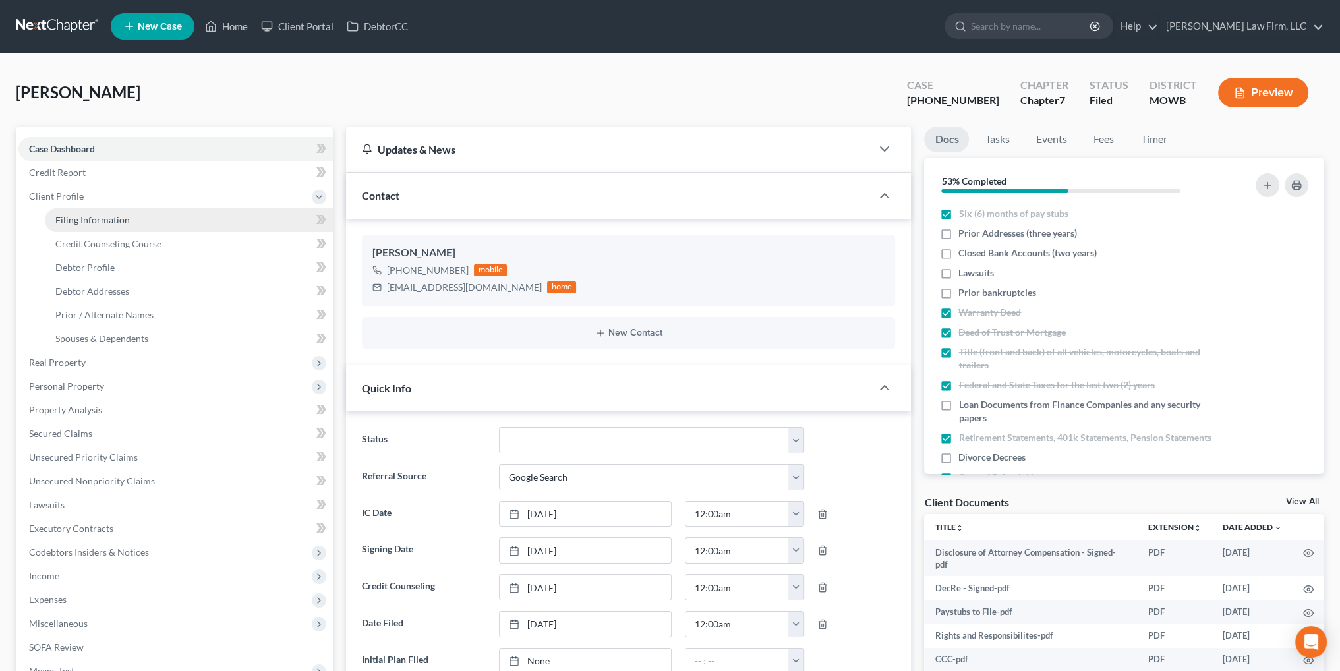
click at [66, 223] on span "Filing Information" at bounding box center [92, 219] width 74 height 11
select select "1"
select select "0"
select select "26"
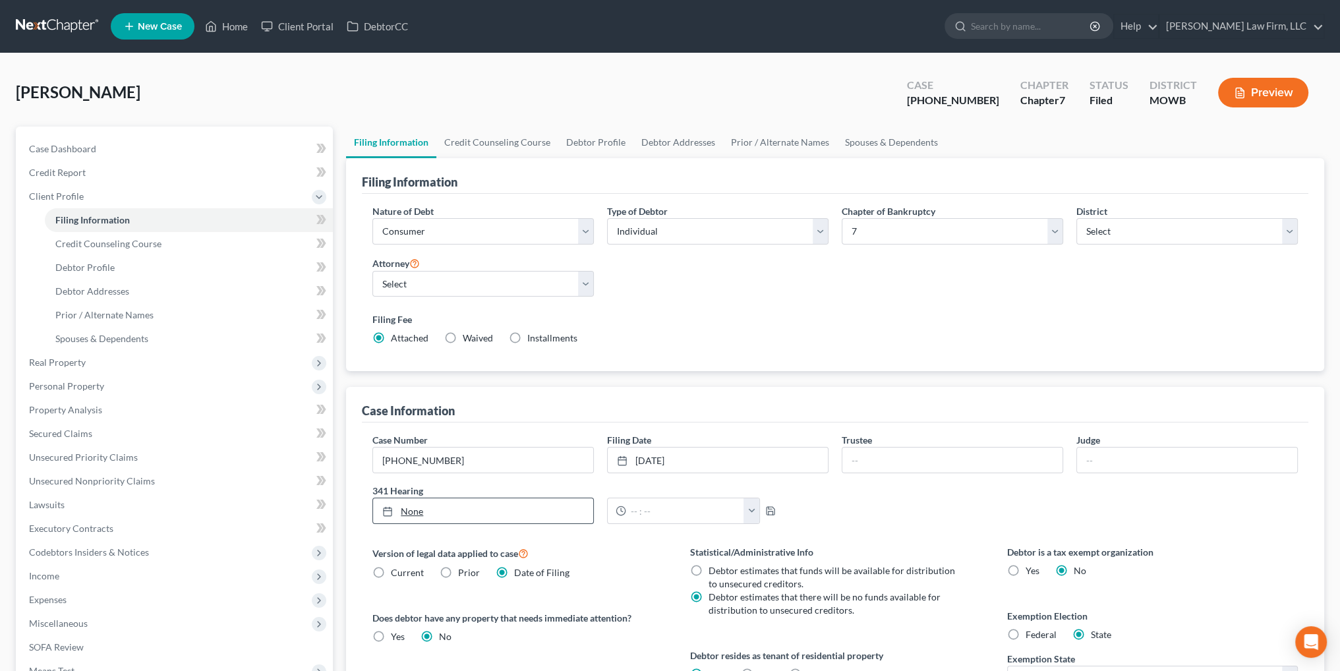
type input "[DATE]"
click at [416, 509] on link "None" at bounding box center [483, 510] width 220 height 25
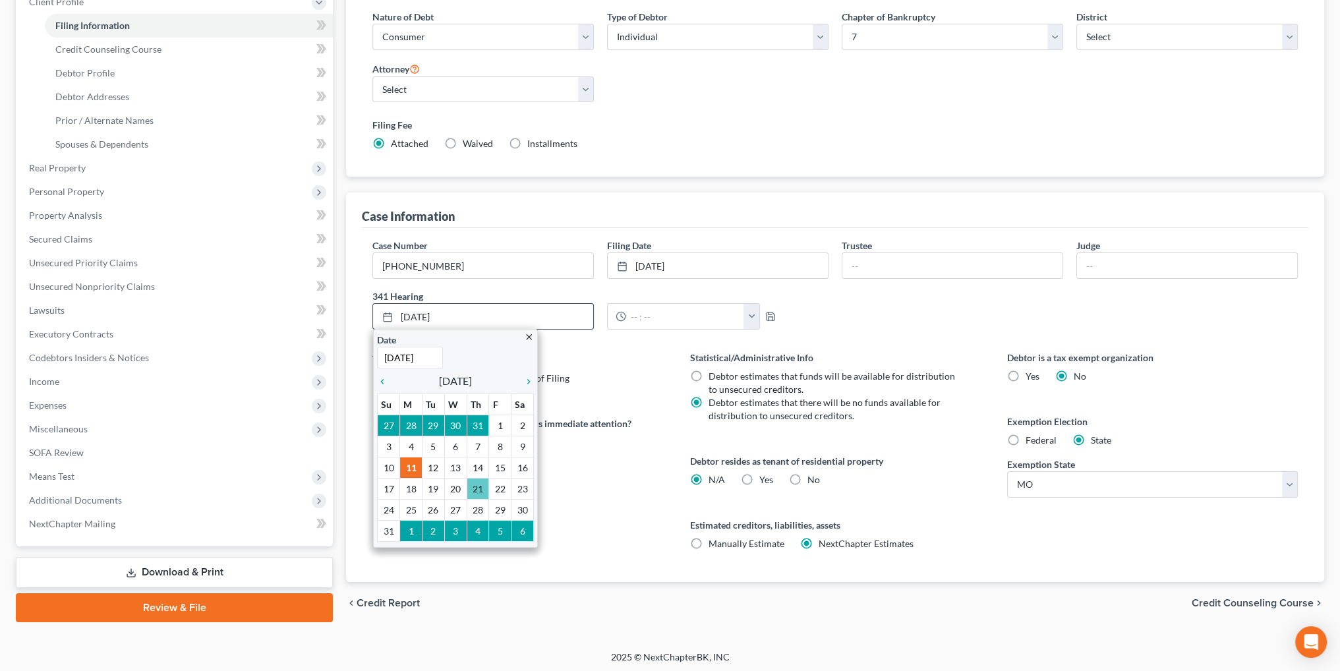
scroll to position [196, 0]
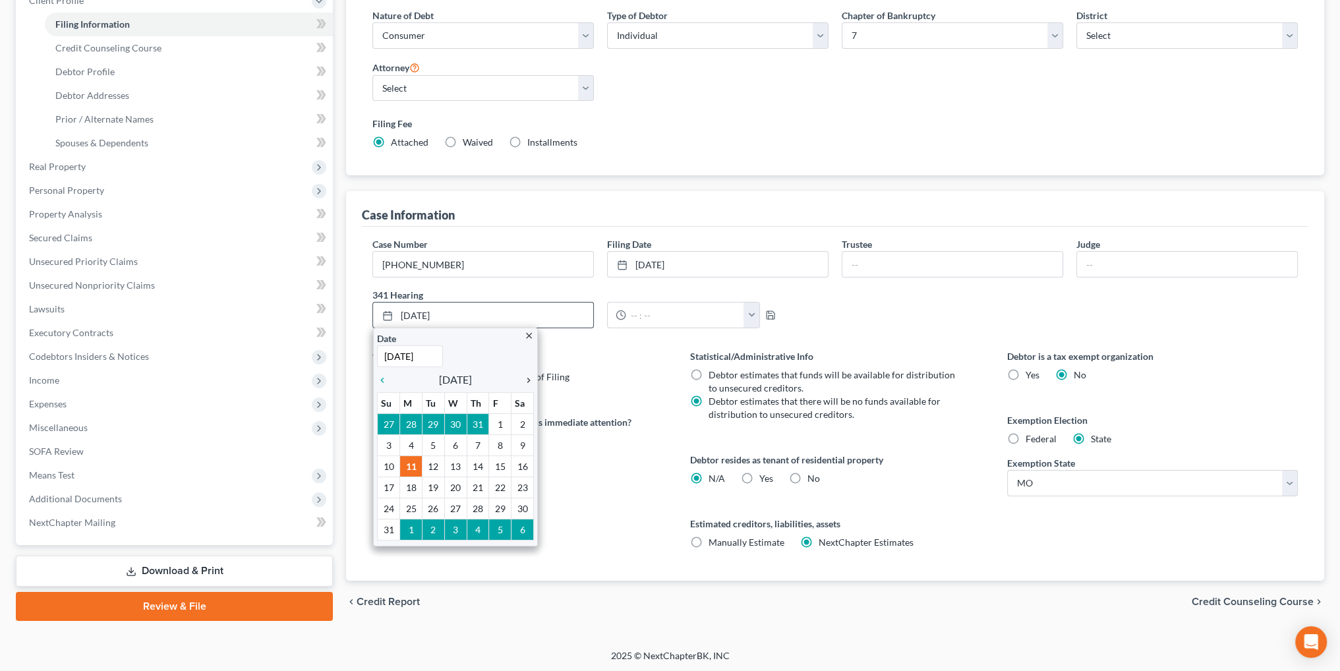
click at [525, 377] on icon "chevron_right" at bounding box center [525, 380] width 17 height 11
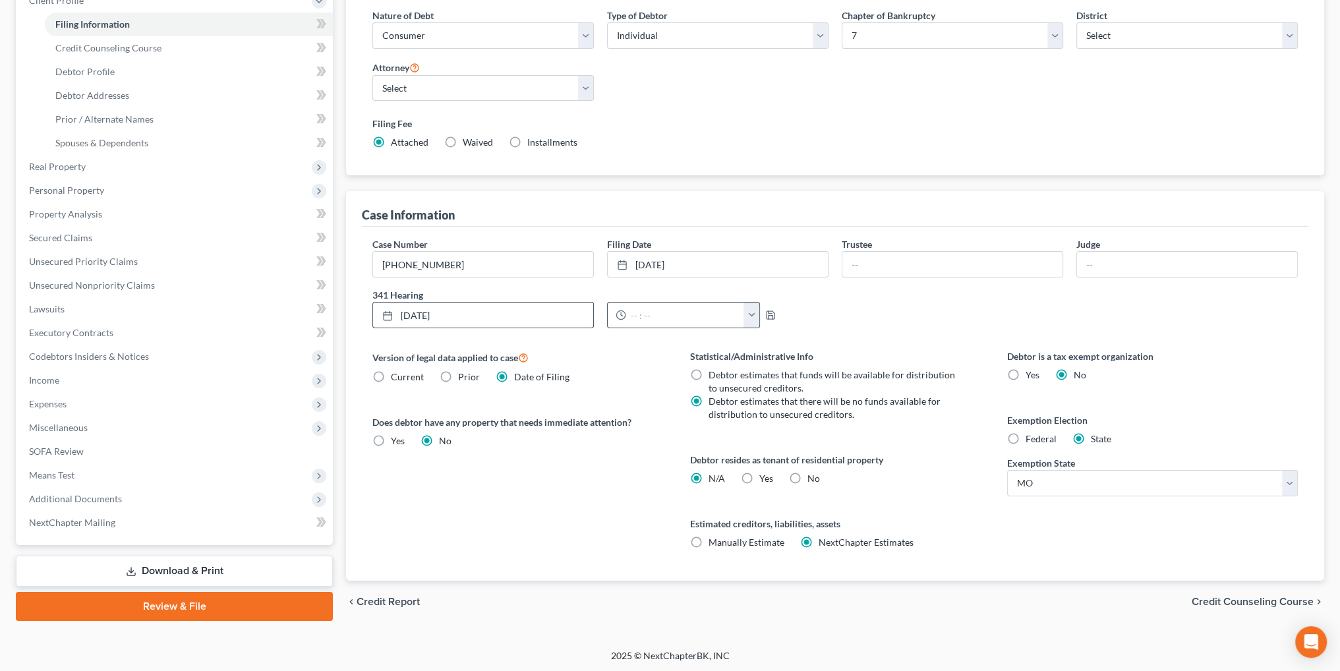
click at [750, 312] on button "button" at bounding box center [751, 315] width 16 height 25
click at [768, 434] on link "11:00am" at bounding box center [779, 435] width 74 height 22
type input "11:00am"
click at [765, 313] on icon "button" at bounding box center [770, 315] width 11 height 11
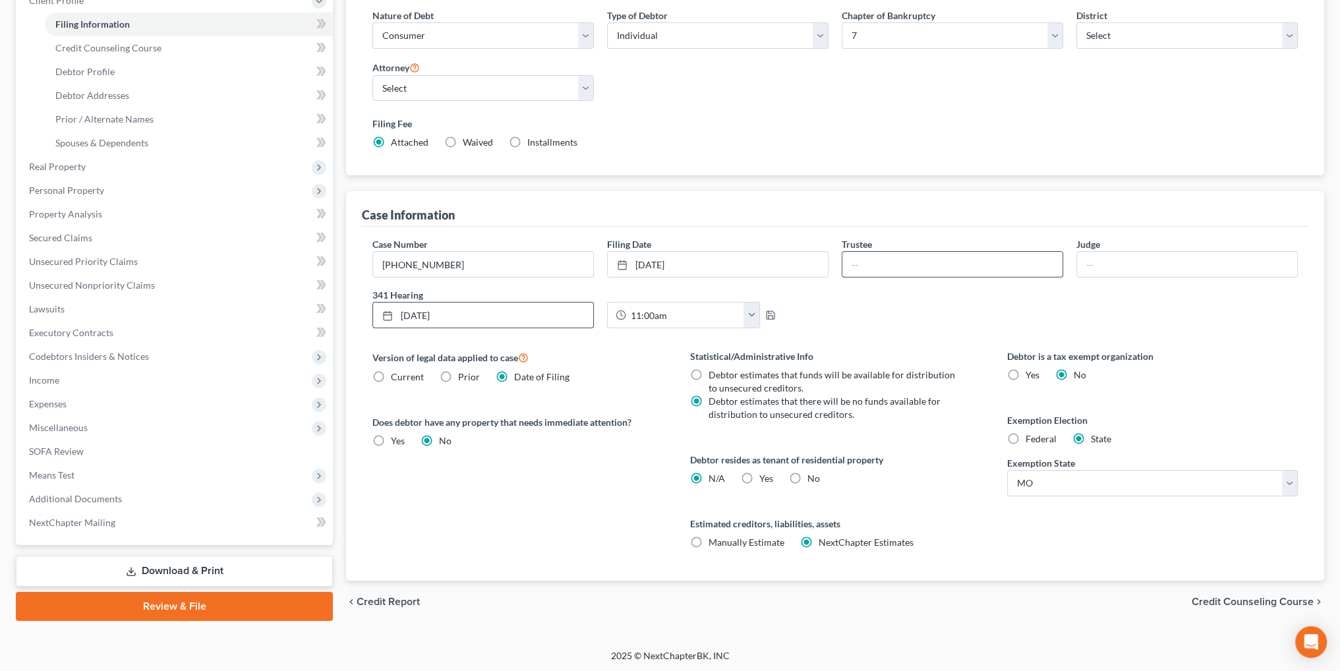
click at [869, 260] on input "text" at bounding box center [952, 264] width 220 height 25
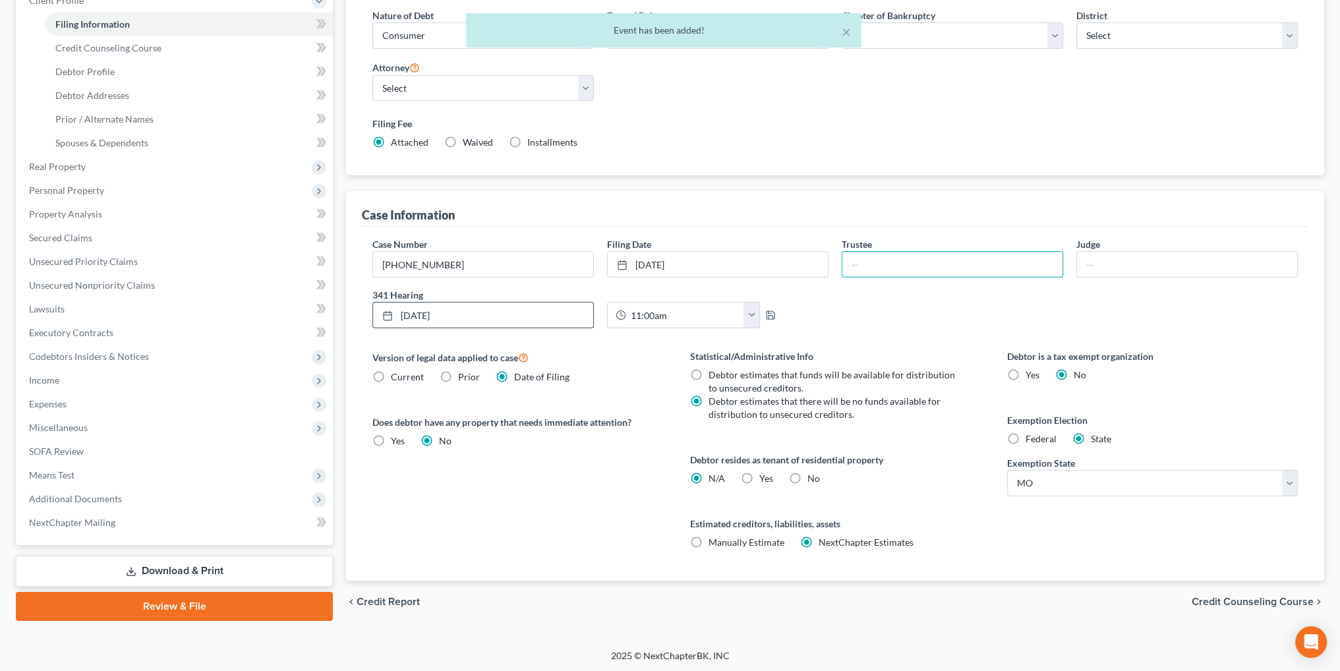
type input "[PERSON_NAME]"
click at [1096, 258] on input "text" at bounding box center [1187, 264] width 220 height 25
type input "[PERSON_NAME]"
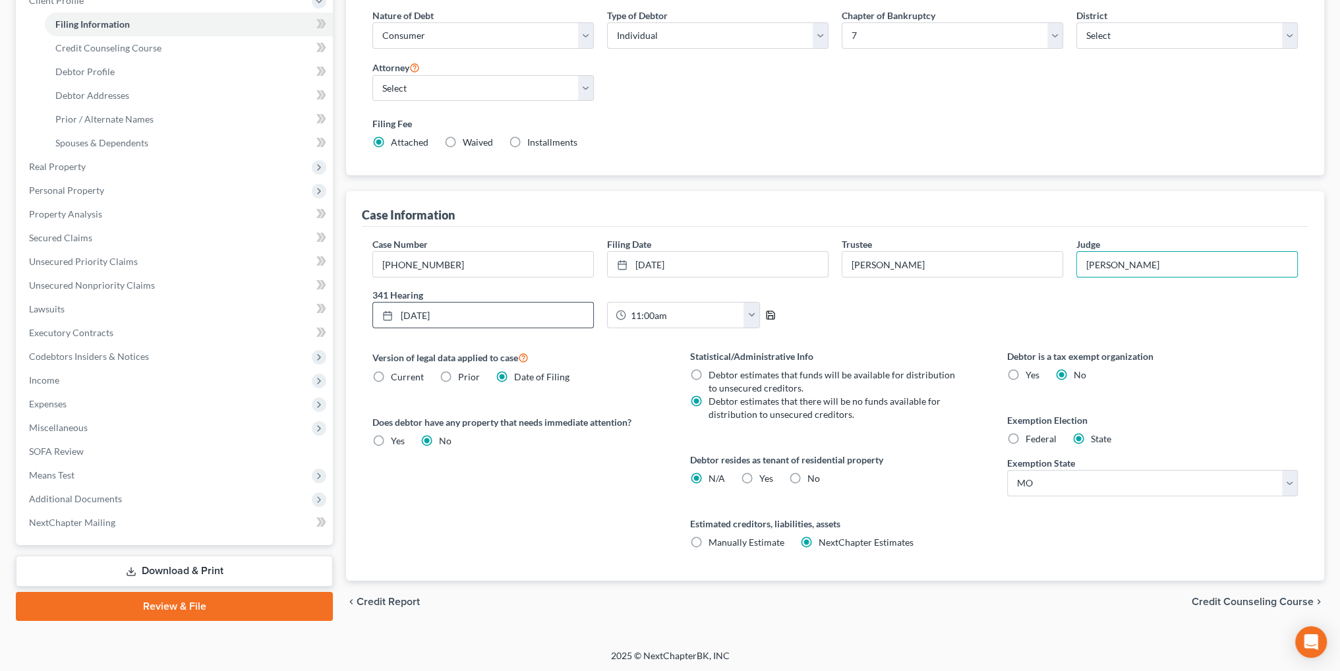
click at [770, 313] on icon "button" at bounding box center [770, 315] width 11 height 11
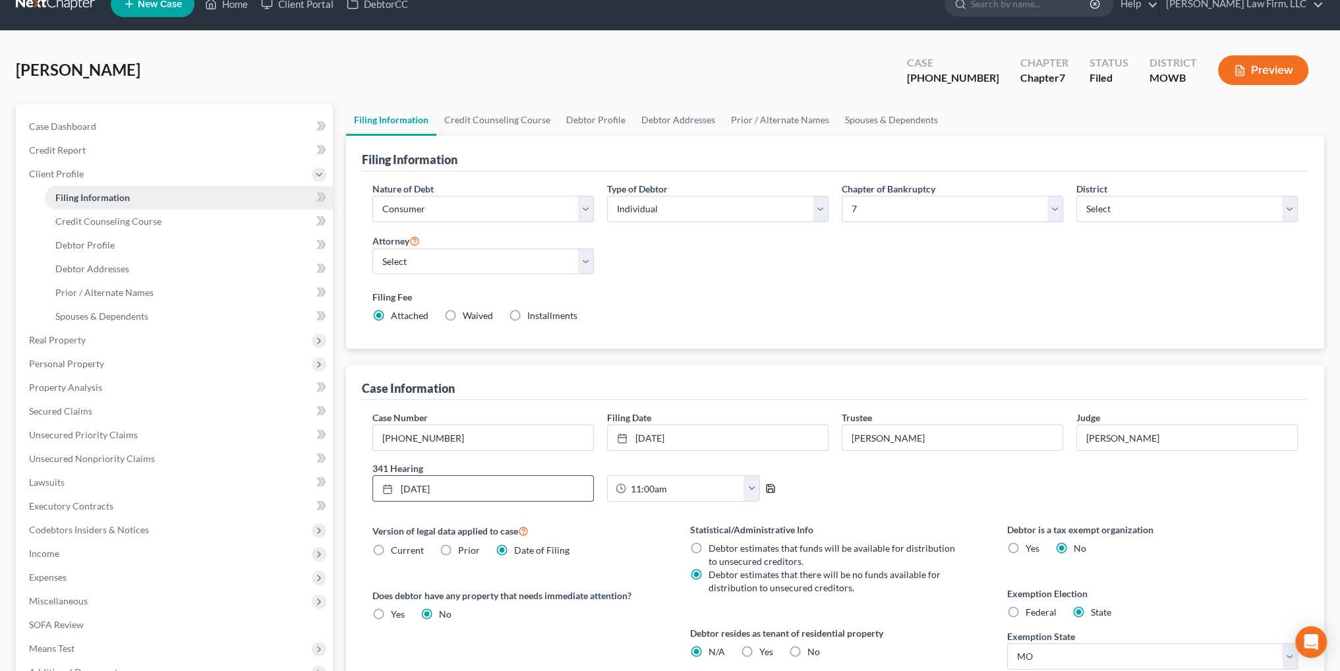
scroll to position [0, 0]
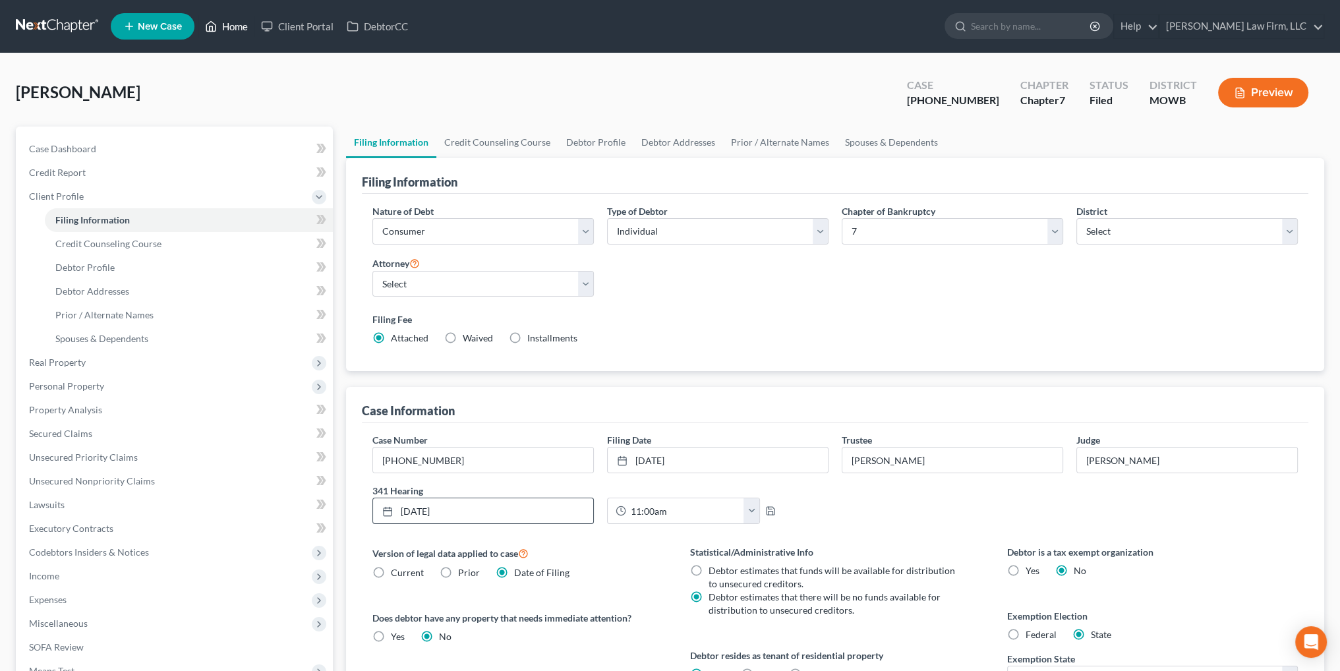
click at [239, 25] on link "Home" at bounding box center [226, 26] width 56 height 24
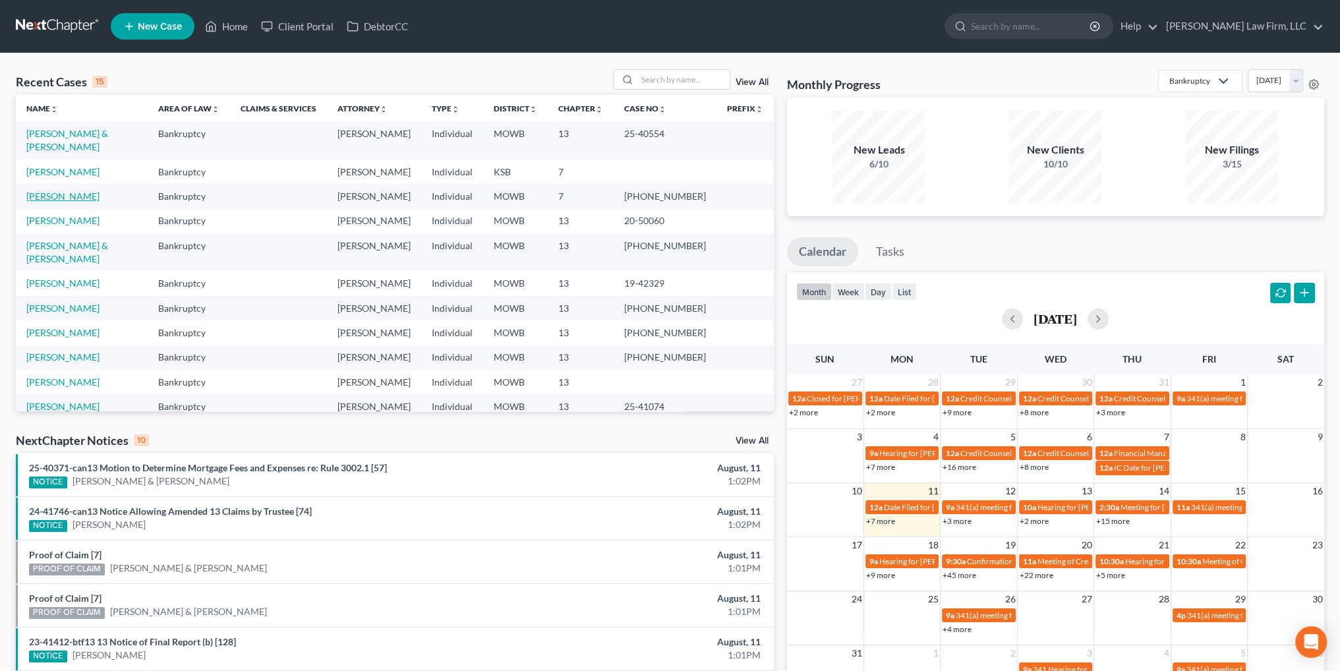
click at [58, 190] on link "[PERSON_NAME]" at bounding box center [62, 195] width 73 height 11
select select "4"
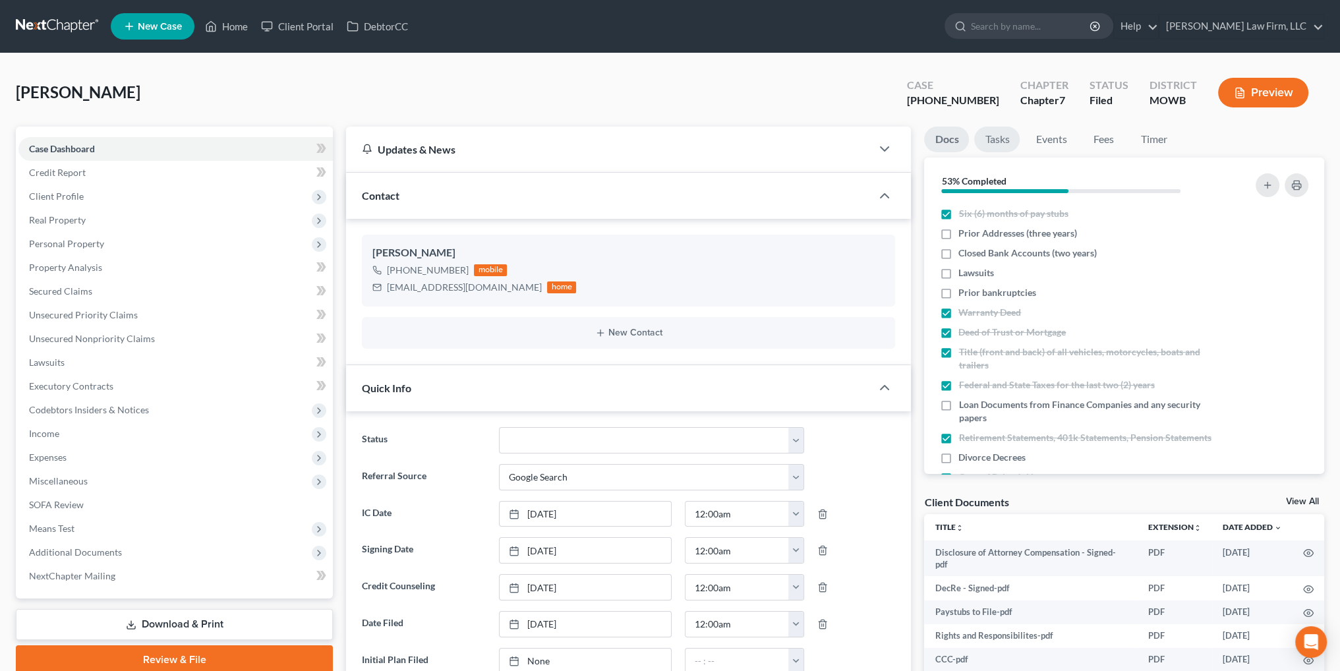
click at [989, 138] on link "Tasks" at bounding box center [996, 140] width 45 height 26
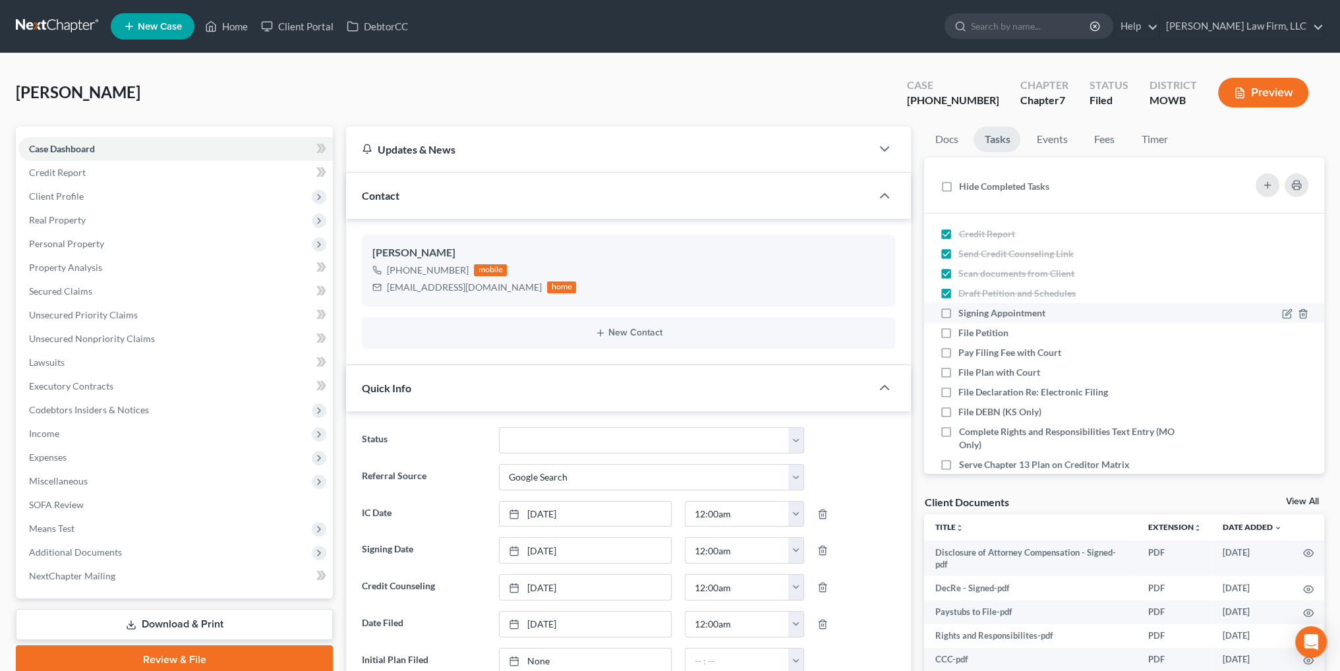
click at [958, 312] on label "Signing Appointment" at bounding box center [1007, 312] width 98 height 13
click at [964, 312] on input "Signing Appointment" at bounding box center [968, 310] width 9 height 9
checkbox input "true"
click at [958, 332] on label "File Petition" at bounding box center [988, 332] width 61 height 13
click at [964, 332] on input "File Petition" at bounding box center [968, 330] width 9 height 9
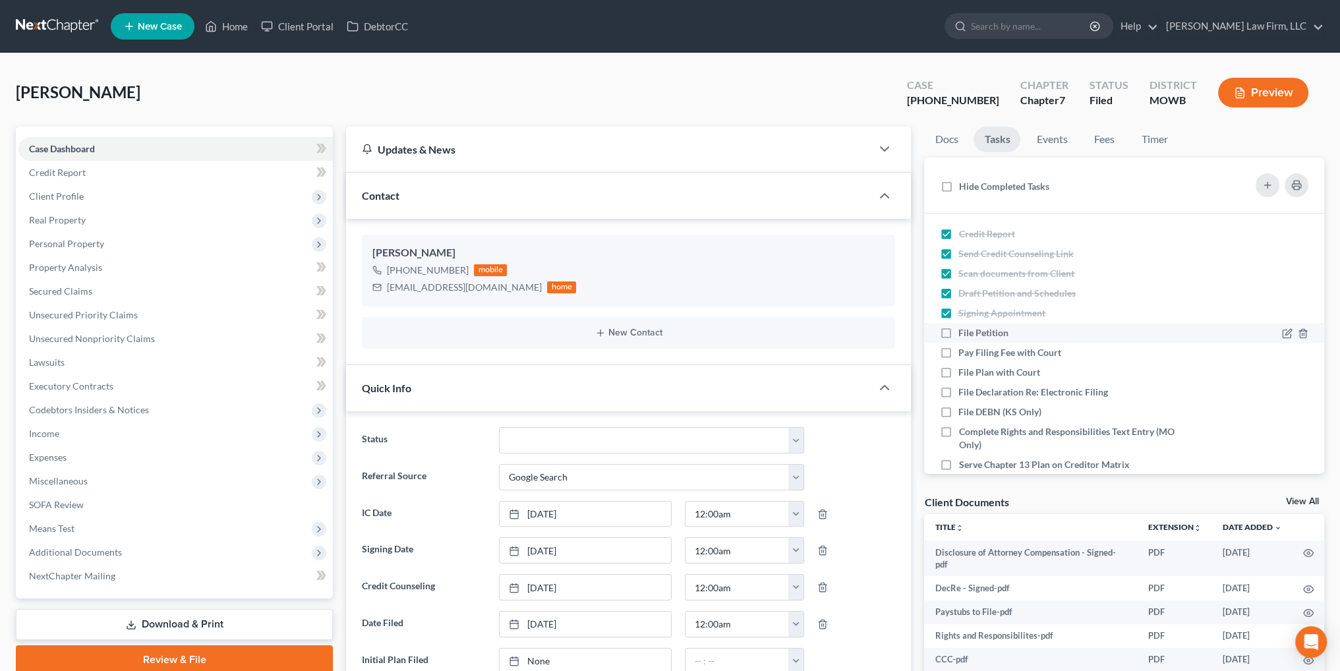
checkbox input "true"
click at [958, 348] on label "Pay Filing Fee with Court" at bounding box center [1014, 352] width 113 height 13
click at [964, 348] on input "Pay Filing Fee with Court" at bounding box center [968, 350] width 9 height 9
checkbox input "true"
click at [958, 393] on label "File Declaration Re: Electronic Filing" at bounding box center [1038, 392] width 160 height 13
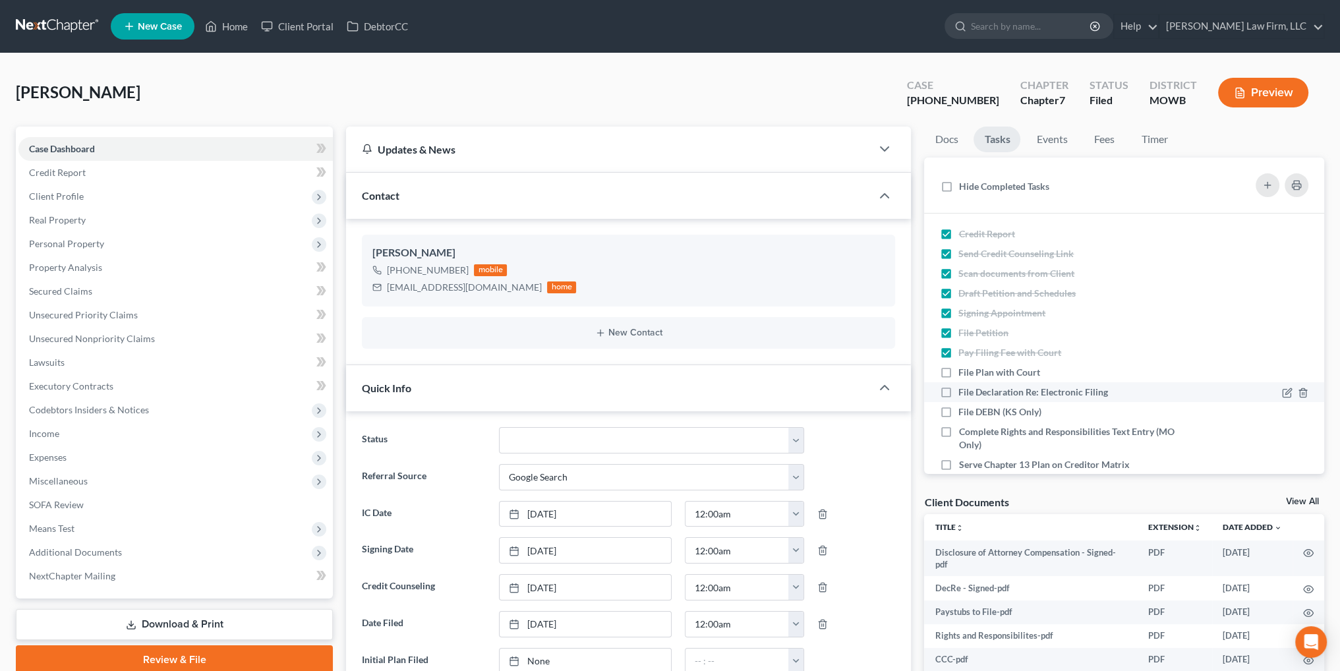
click at [964, 393] on input "File Declaration Re: Electronic Filing" at bounding box center [968, 390] width 9 height 9
checkbox input "true"
click at [958, 426] on label "Complete Rights and Responsibilities Text Entry (MO Only)" at bounding box center [1077, 438] width 239 height 26
click at [964, 426] on input "Complete Rights and Responsibilities Text Entry (MO Only)" at bounding box center [968, 429] width 9 height 9
checkbox input "true"
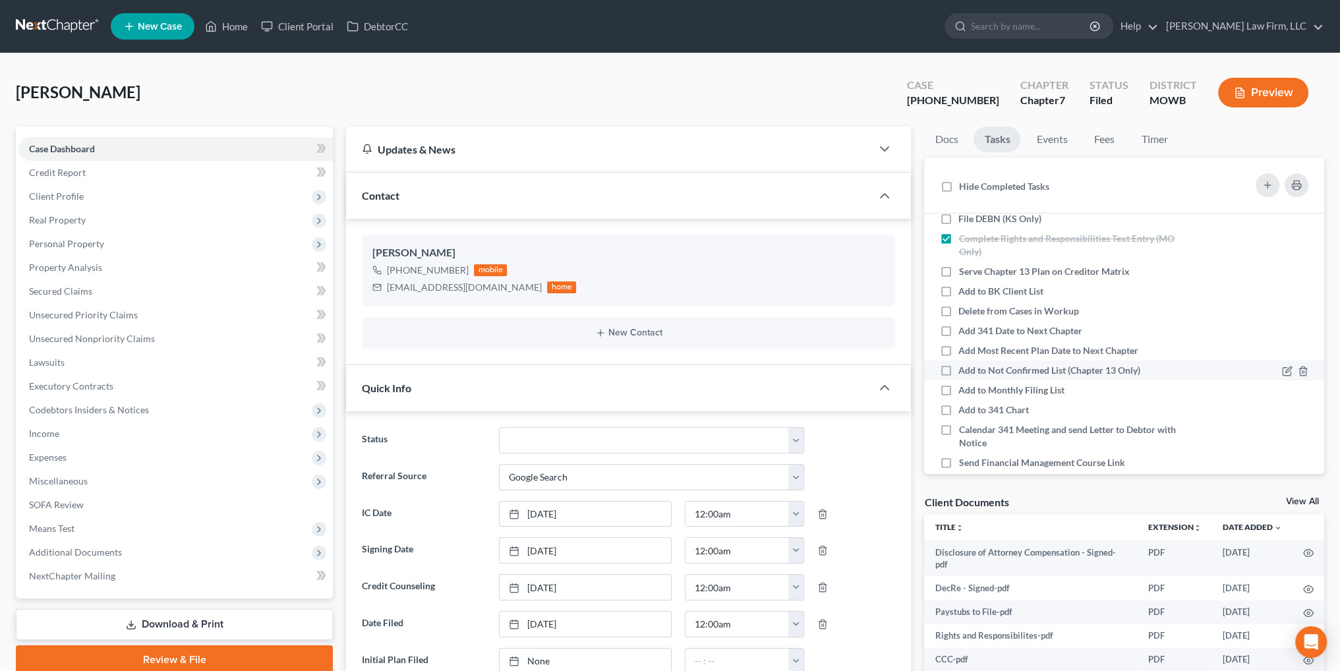
scroll to position [198, 0]
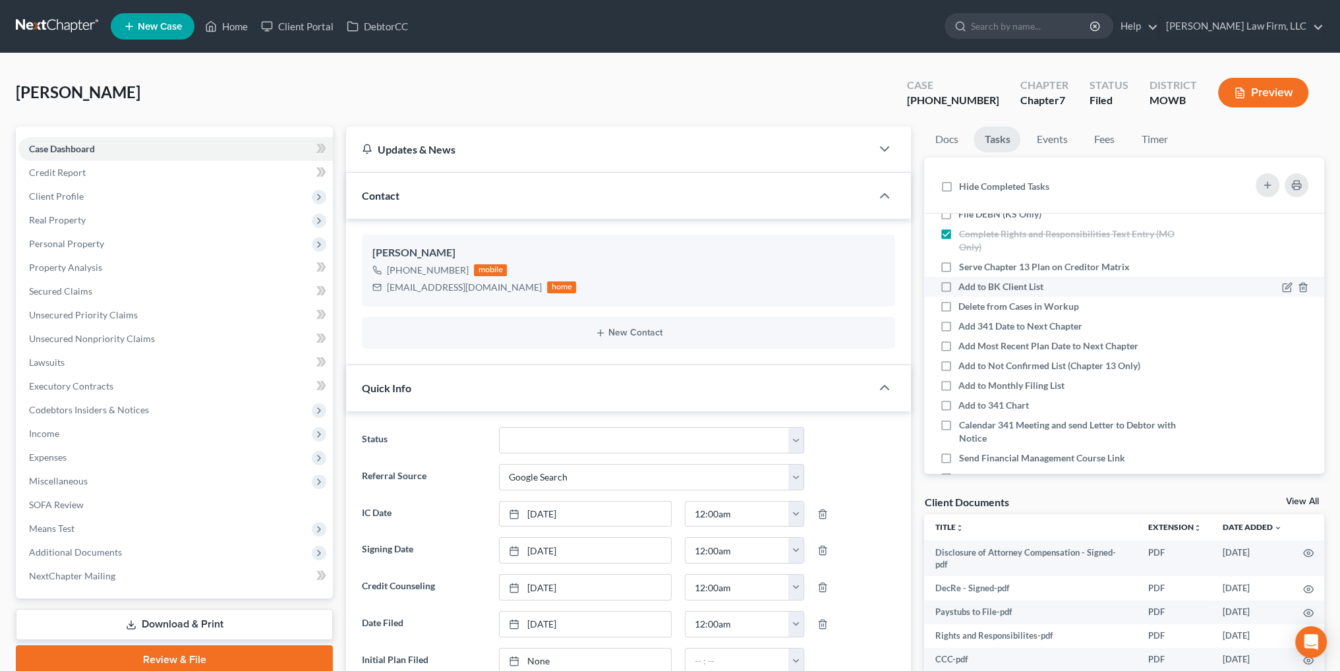
click at [958, 286] on label "Add to BK Client List" at bounding box center [1006, 286] width 96 height 13
click at [964, 286] on input "Add to BK Client List" at bounding box center [968, 284] width 9 height 9
checkbox input "true"
click at [958, 306] on label "Delete from Cases in Workup" at bounding box center [1023, 306] width 131 height 13
click at [964, 306] on input "Delete from Cases in Workup" at bounding box center [968, 304] width 9 height 9
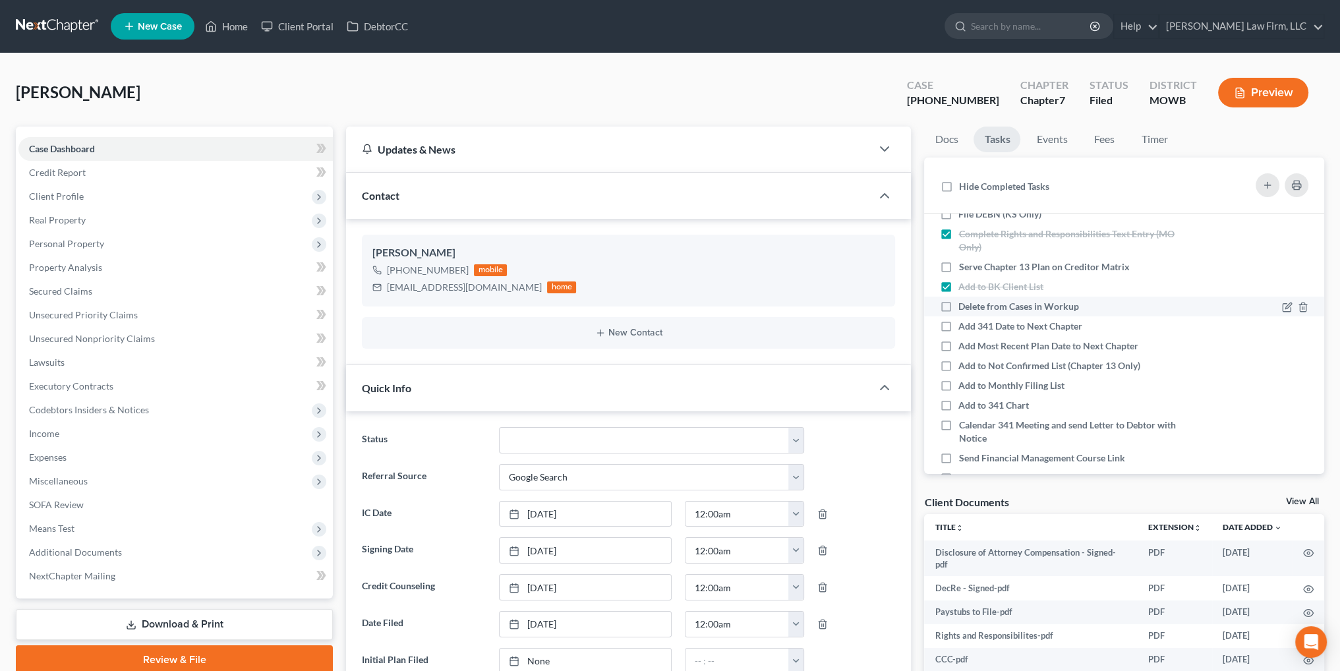
checkbox input "true"
click at [958, 323] on label "Add 341 Date to Next Chapter" at bounding box center [1025, 326] width 134 height 13
click at [964, 323] on input "Add 341 Date to Next Chapter" at bounding box center [968, 324] width 9 height 9
checkbox input "true"
click at [958, 386] on label "Add to Monthly Filing List" at bounding box center [1016, 385] width 117 height 13
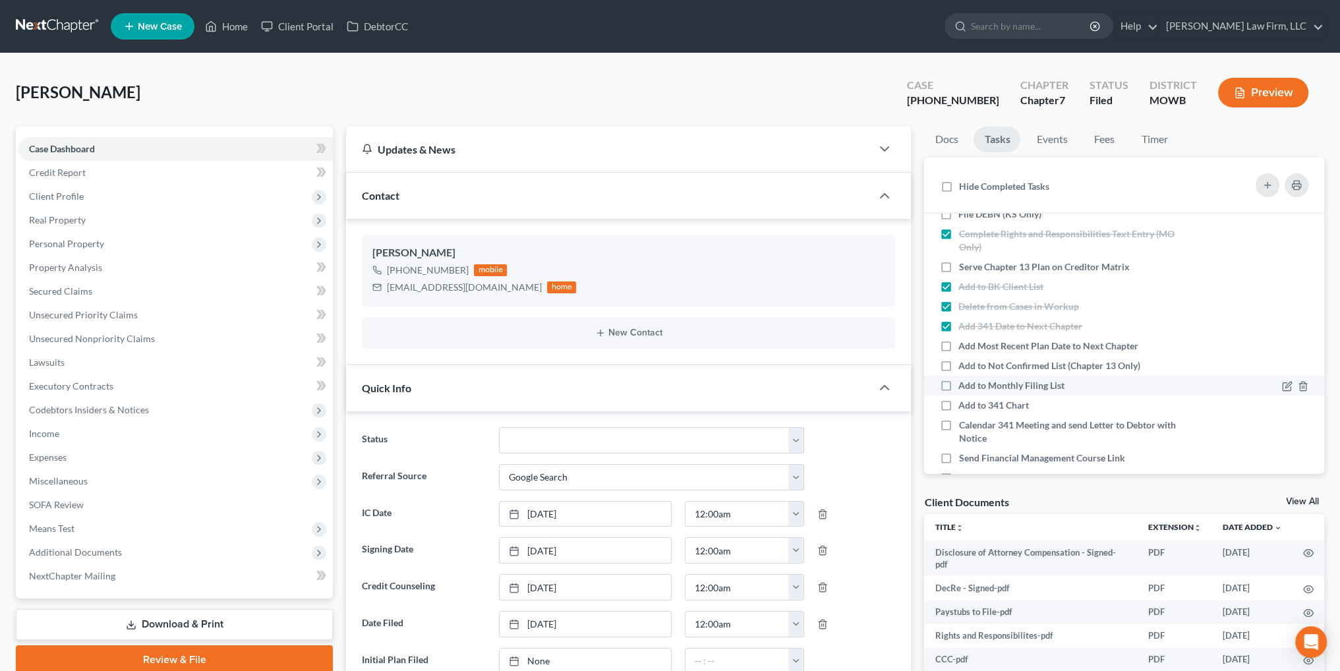
click at [964, 386] on input "Add to Monthly Filing List" at bounding box center [968, 383] width 9 height 9
checkbox input "true"
click at [958, 404] on label "Add to 341 Chart" at bounding box center [998, 405] width 81 height 13
click at [964, 404] on input "Add to 341 Chart" at bounding box center [968, 403] width 9 height 9
checkbox input "true"
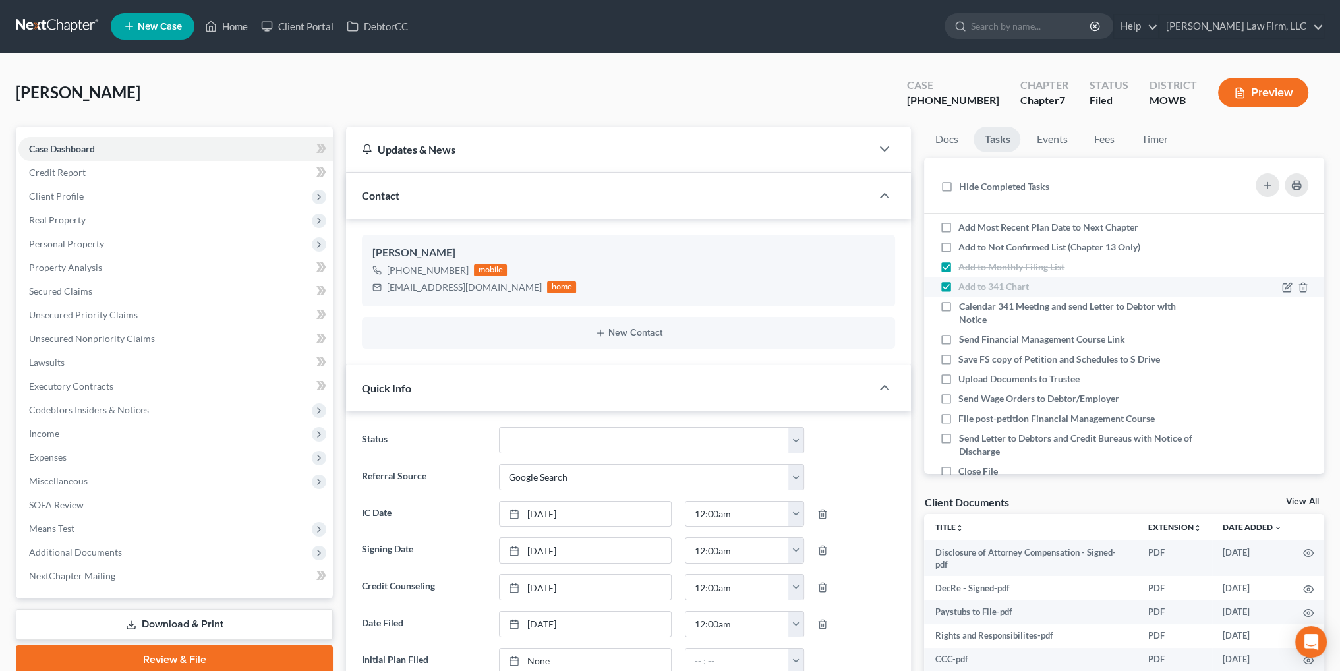
scroll to position [330, 0]
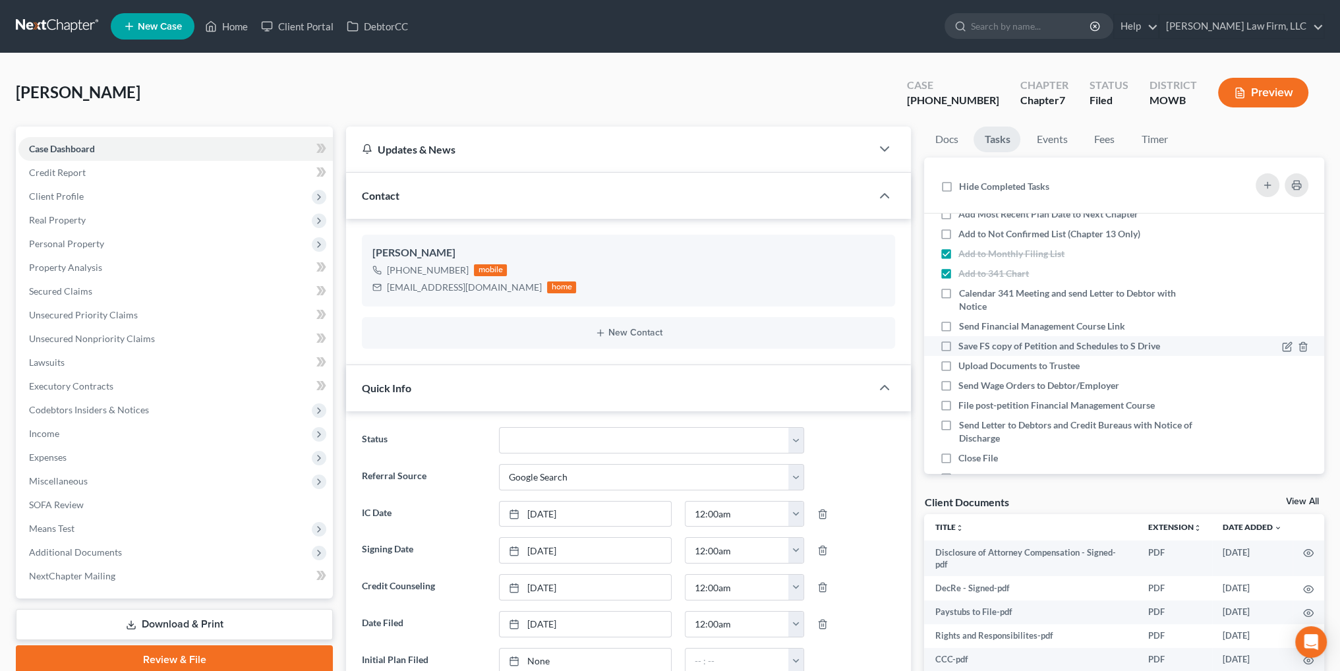
click at [958, 343] on label "Save FS copy of Petition and Schedules to S Drive" at bounding box center [1064, 345] width 212 height 13
click at [964, 343] on input "Save FS copy of Petition and Schedules to S Drive" at bounding box center [968, 343] width 9 height 9
checkbox input "true"
click at [225, 23] on link "Home" at bounding box center [226, 26] width 56 height 24
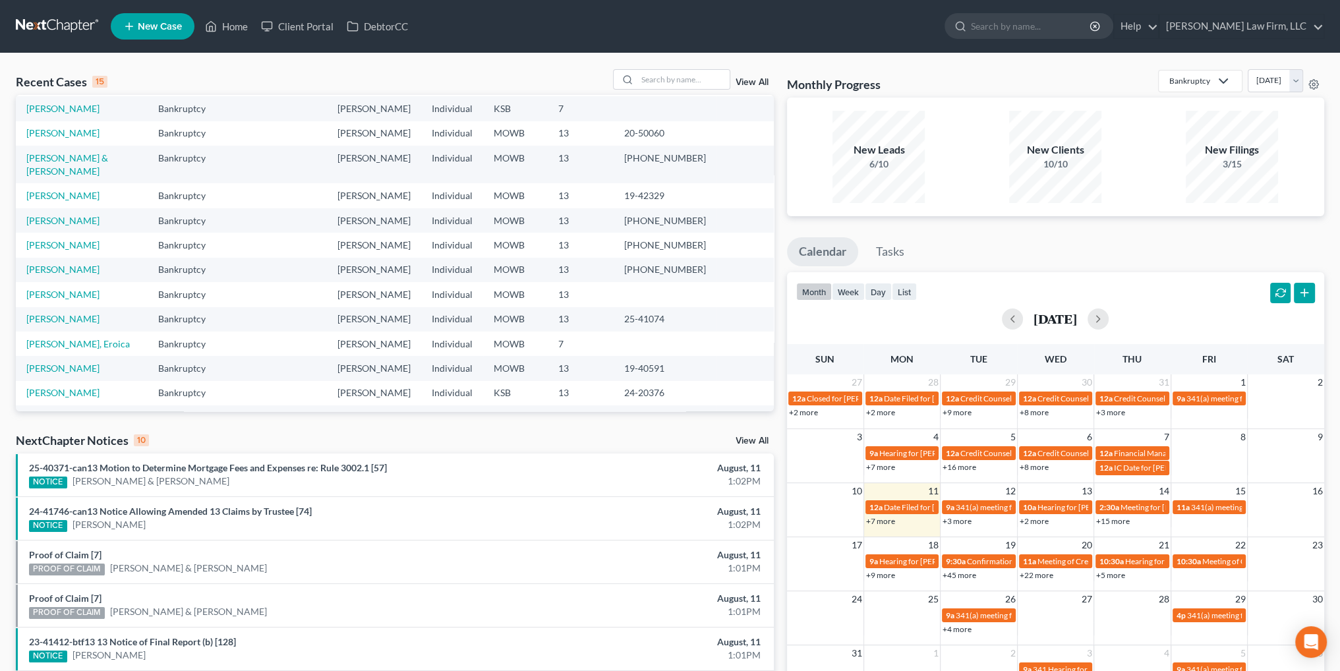
scroll to position [90, 0]
click at [684, 82] on input "search" at bounding box center [683, 79] width 92 height 19
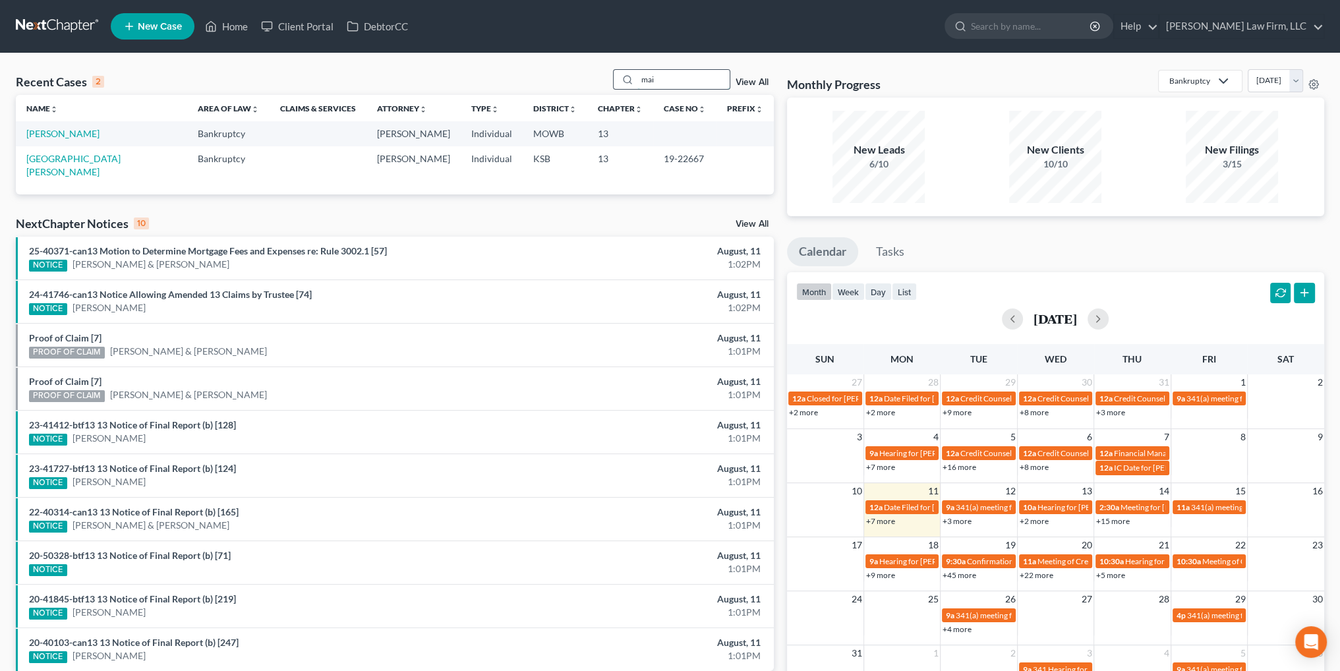
scroll to position [0, 0]
type input "mai"
click at [47, 130] on link "[PERSON_NAME]" at bounding box center [62, 133] width 73 height 11
select select "6"
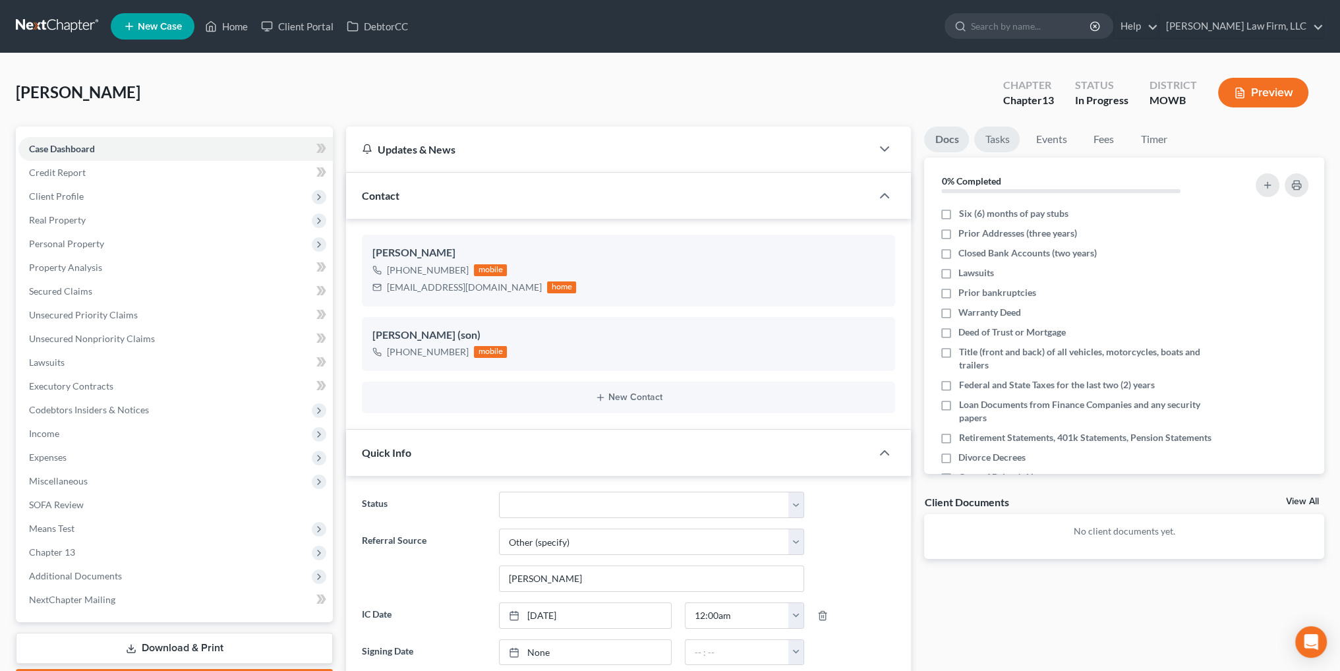
click at [1001, 140] on link "Tasks" at bounding box center [996, 140] width 45 height 26
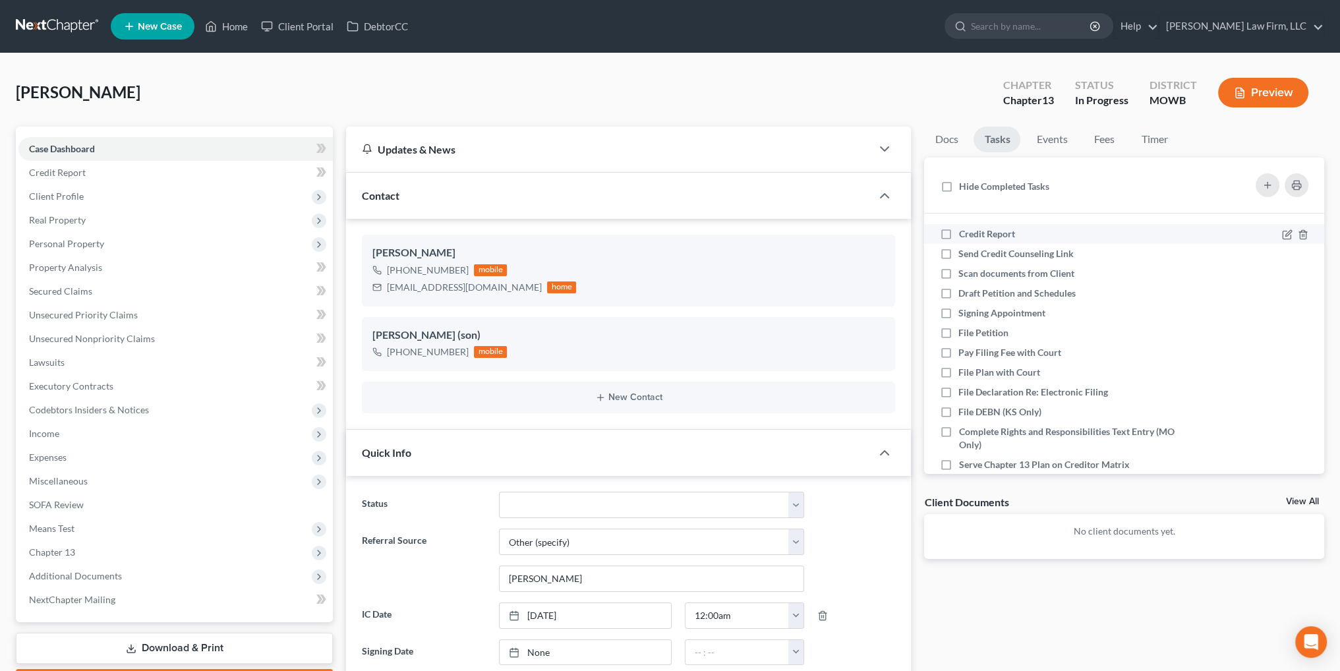
click at [958, 235] on label "Credit Report" at bounding box center [991, 233] width 67 height 13
click at [964, 235] on input "Credit Report" at bounding box center [968, 231] width 9 height 9
checkbox input "true"
click at [958, 254] on label "Send Credit Counseling Link" at bounding box center [1021, 253] width 126 height 13
click at [964, 254] on input "Send Credit Counseling Link" at bounding box center [968, 251] width 9 height 9
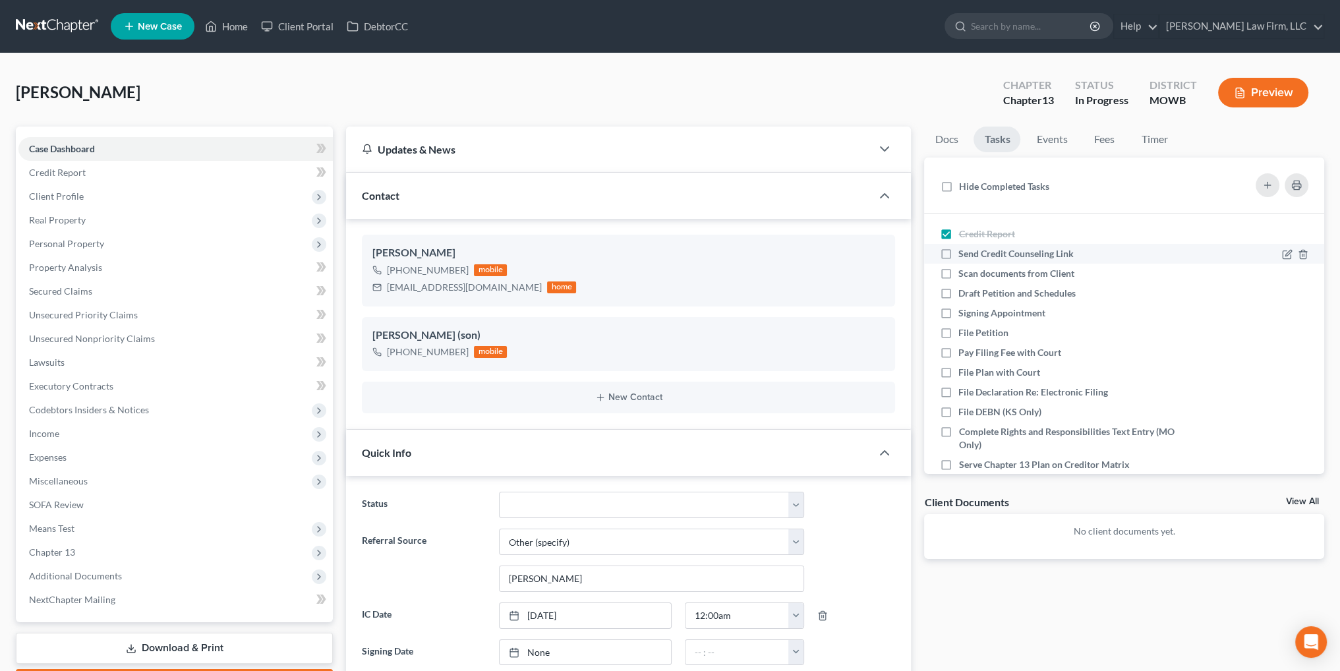
checkbox input "true"
click at [958, 272] on label "Scan documents from Client" at bounding box center [1021, 273] width 127 height 13
click at [964, 272] on input "Scan documents from Client" at bounding box center [968, 271] width 9 height 9
checkbox input "true"
click at [958, 296] on label "Draft Petition and Schedules" at bounding box center [1022, 293] width 128 height 13
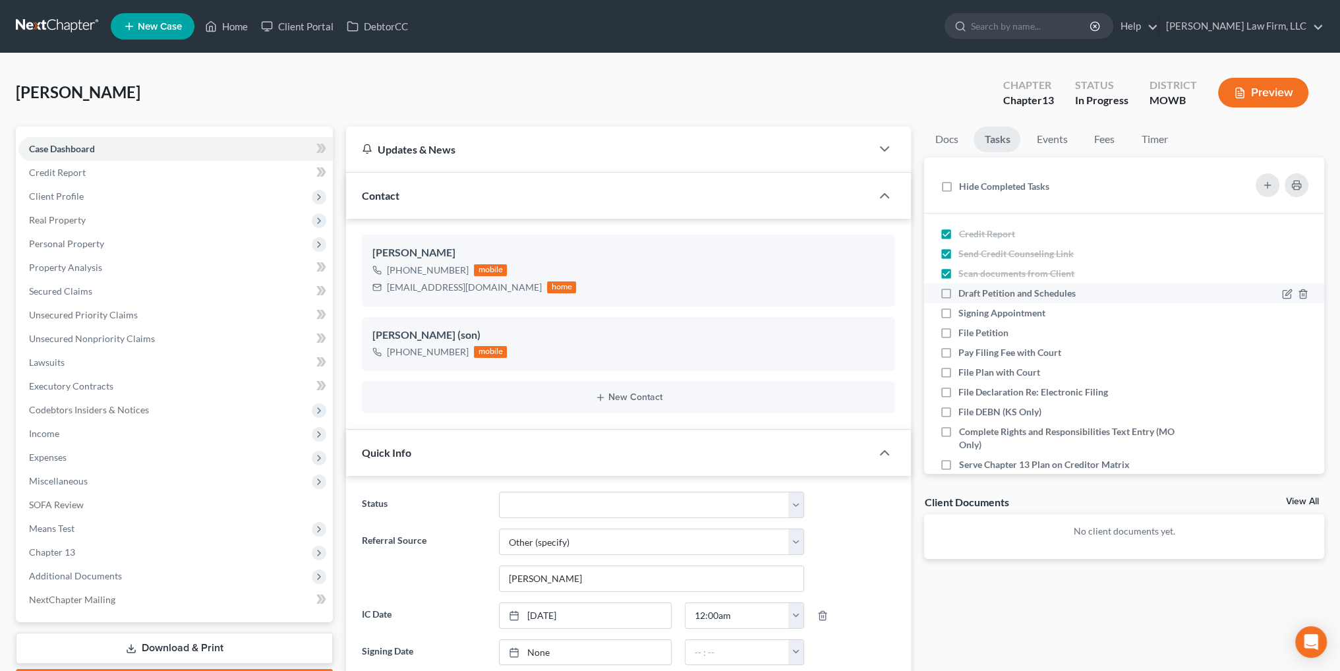
click at [964, 295] on input "Draft Petition and Schedules" at bounding box center [968, 291] width 9 height 9
checkbox input "true"
click at [1268, 87] on button "Preview" at bounding box center [1263, 93] width 90 height 30
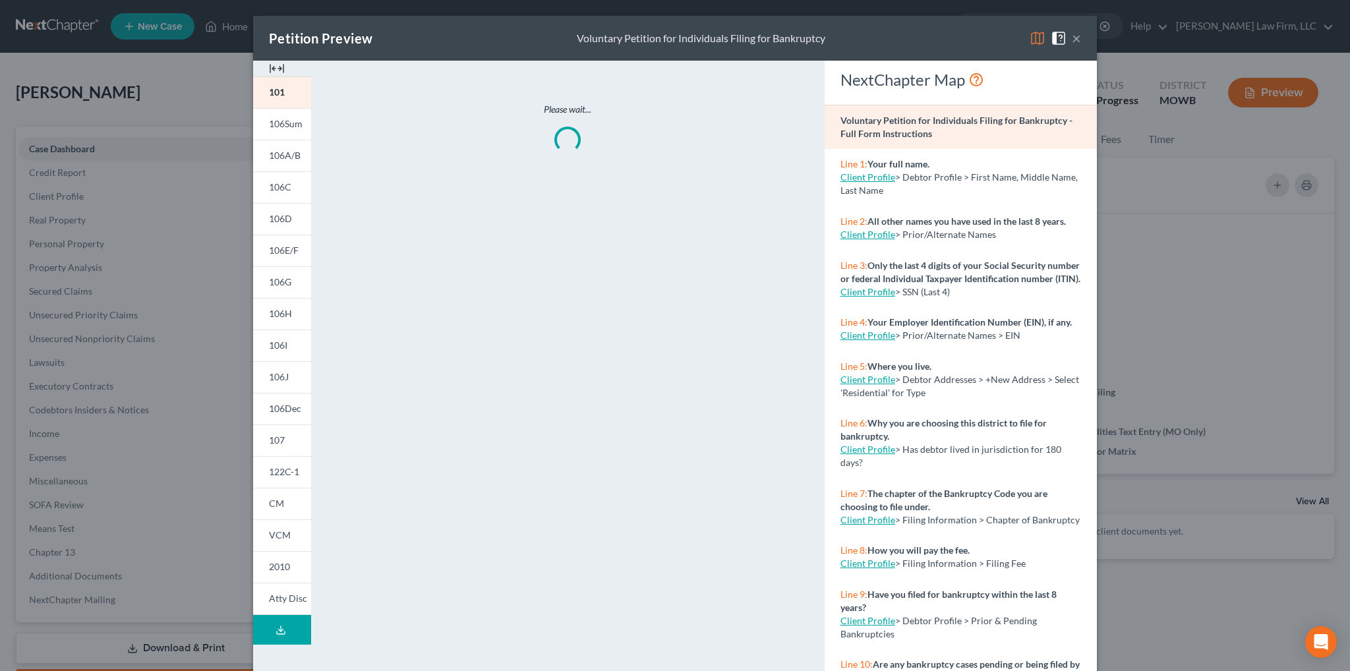
click at [275, 631] on icon at bounding box center [280, 630] width 11 height 11
